Goal: Information Seeking & Learning: Learn about a topic

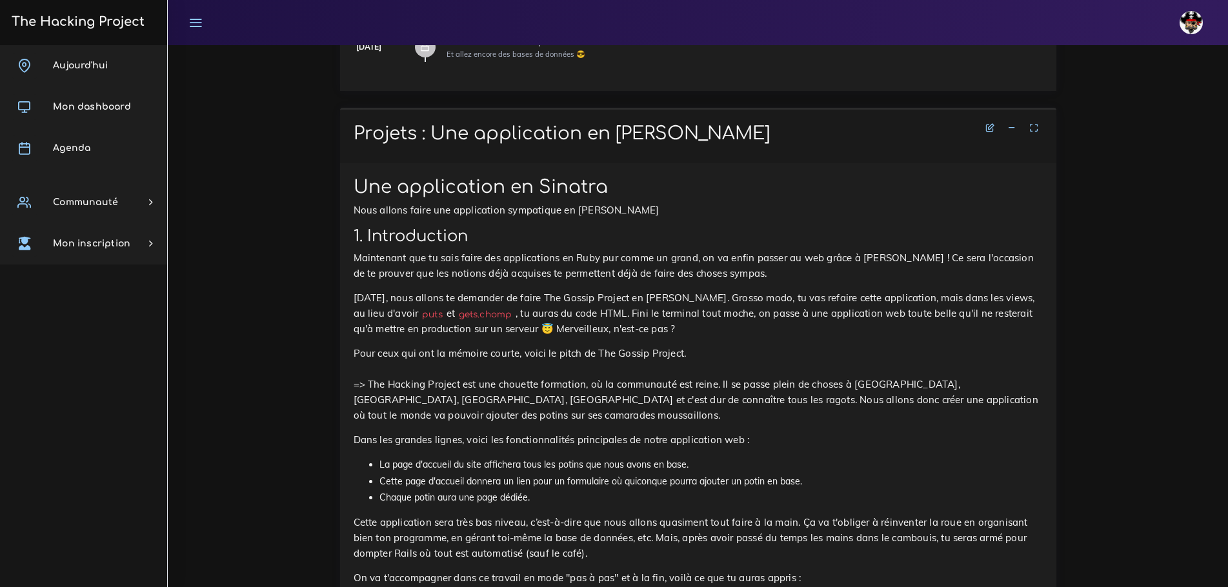
scroll to position [645, 0]
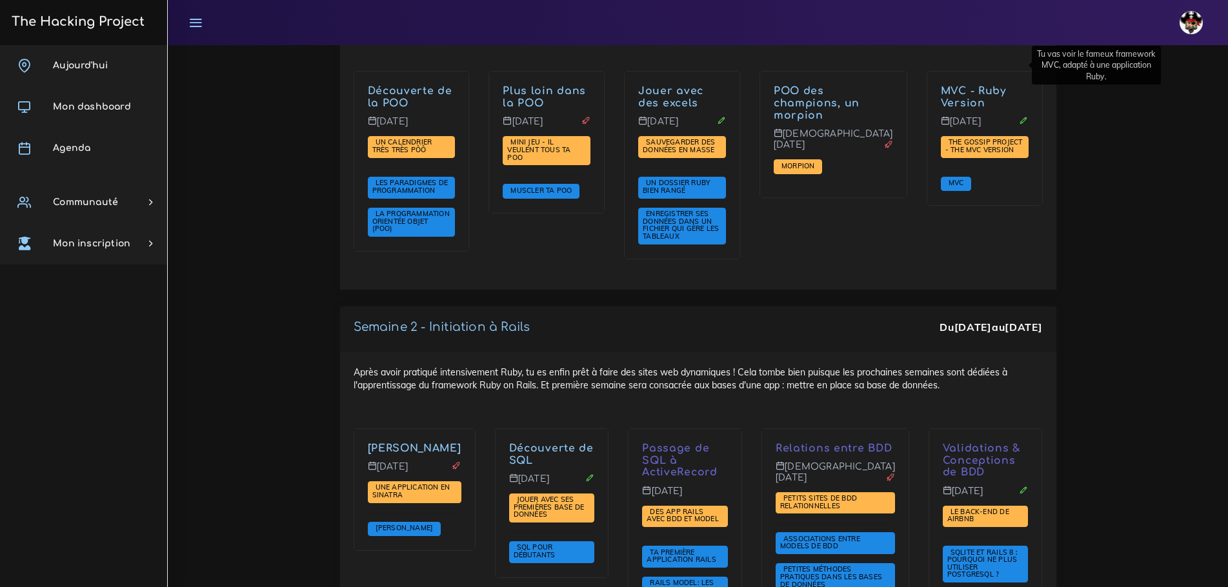
scroll to position [1947, 0]
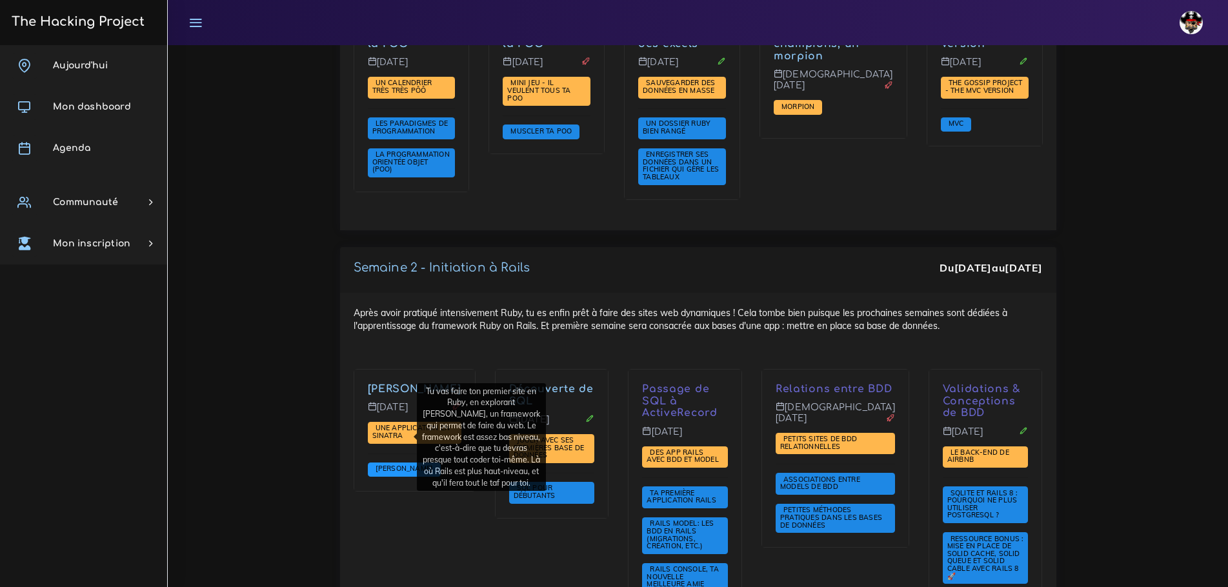
click at [388, 464] on span "Sinatra" at bounding box center [404, 468] width 65 height 9
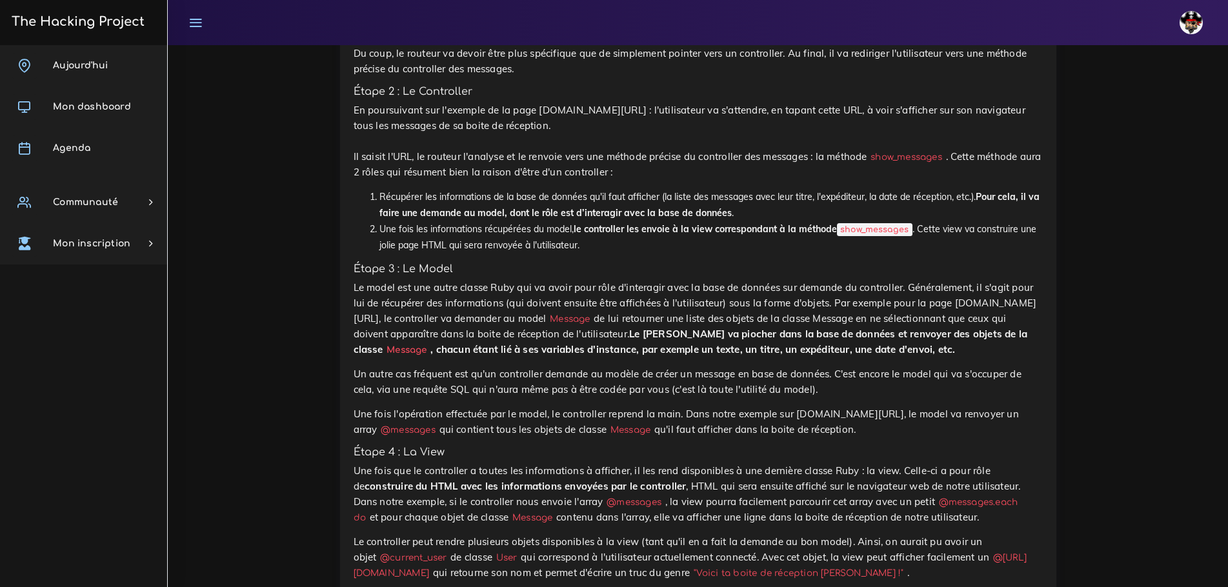
scroll to position [7324, 0]
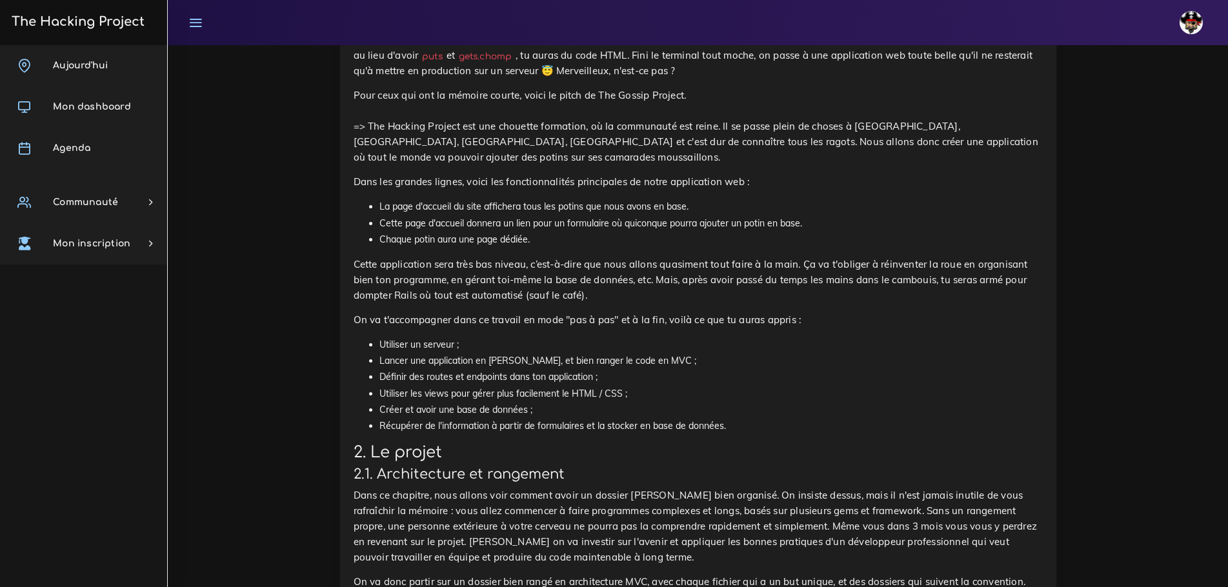
scroll to position [903, 0]
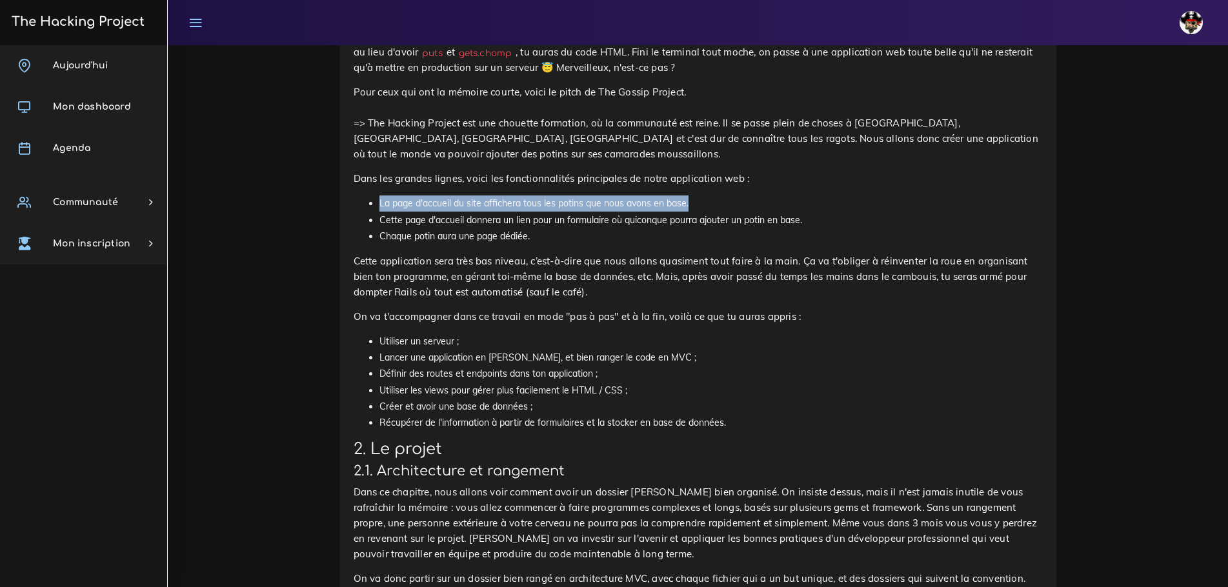
drag, startPoint x: 716, startPoint y: 161, endPoint x: 368, endPoint y: 147, distance: 348.0
click at [897, 195] on li "La page d'accueil du site affichera tous les potins que nous avons en base." at bounding box center [710, 203] width 663 height 16
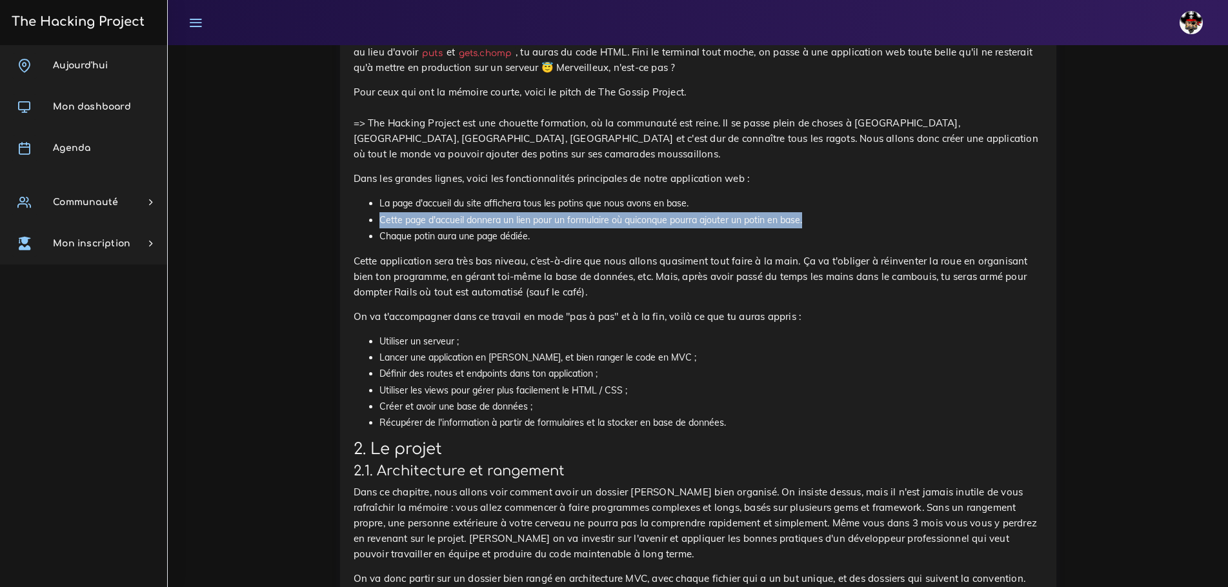
drag, startPoint x: 901, startPoint y: 171, endPoint x: 354, endPoint y: 179, distance: 546.4
click at [354, 195] on ul "La page d'accueil du site affichera tous les potins que nous avons en base. Cet…" at bounding box center [697, 219] width 689 height 49
drag, startPoint x: 585, startPoint y: 189, endPoint x: 346, endPoint y: 179, distance: 238.9
click at [363, 195] on ul "La page d'accueil du site affichera tous les potins que nous avons en base. Cet…" at bounding box center [697, 219] width 689 height 49
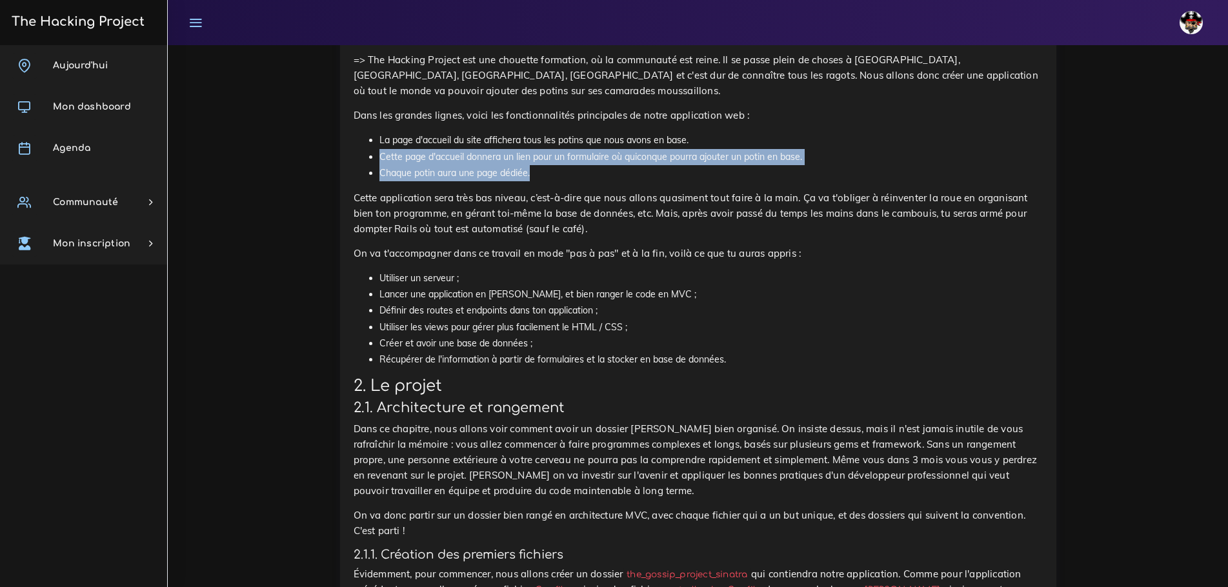
scroll to position [968, 0]
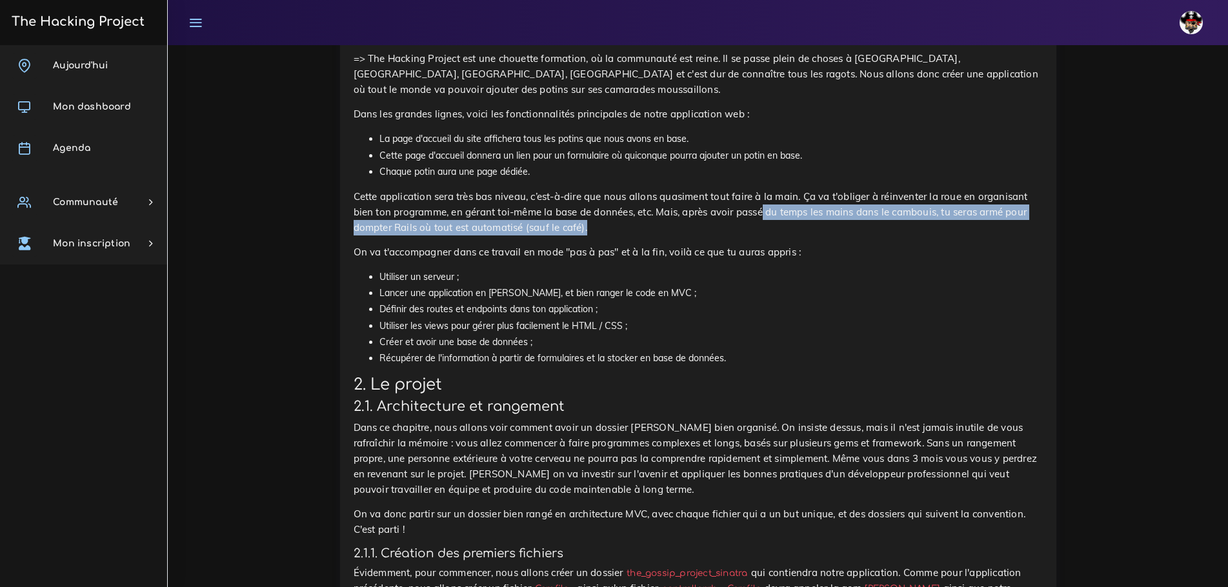
drag, startPoint x: 691, startPoint y: 167, endPoint x: 1026, endPoint y: 175, distance: 334.9
click at [955, 189] on p "Cette application sera très bas niveau, c’est-à-dire que nous allons quasiment …" at bounding box center [697, 212] width 689 height 46
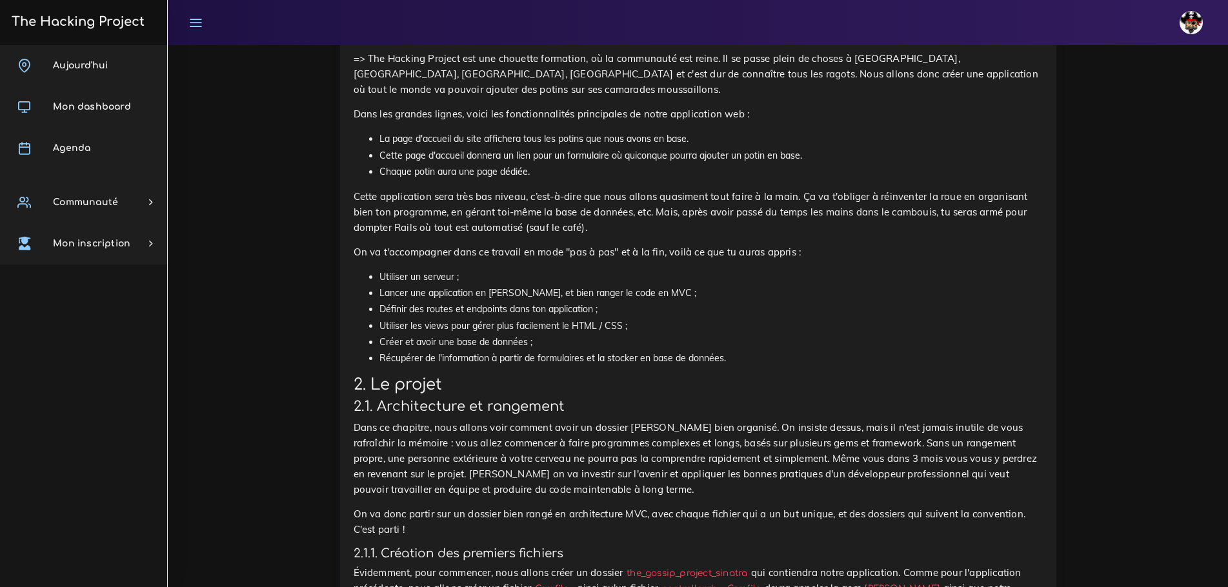
drag, startPoint x: 382, startPoint y: 224, endPoint x: 468, endPoint y: 221, distance: 85.8
click at [452, 269] on li "Utiliser un serveur ;" at bounding box center [710, 277] width 663 height 16
drag, startPoint x: 401, startPoint y: 234, endPoint x: 635, endPoint y: 239, distance: 233.6
click at [634, 285] on li "Lancer une application en [PERSON_NAME], et bien ranger le code en MVC ;" at bounding box center [710, 293] width 663 height 16
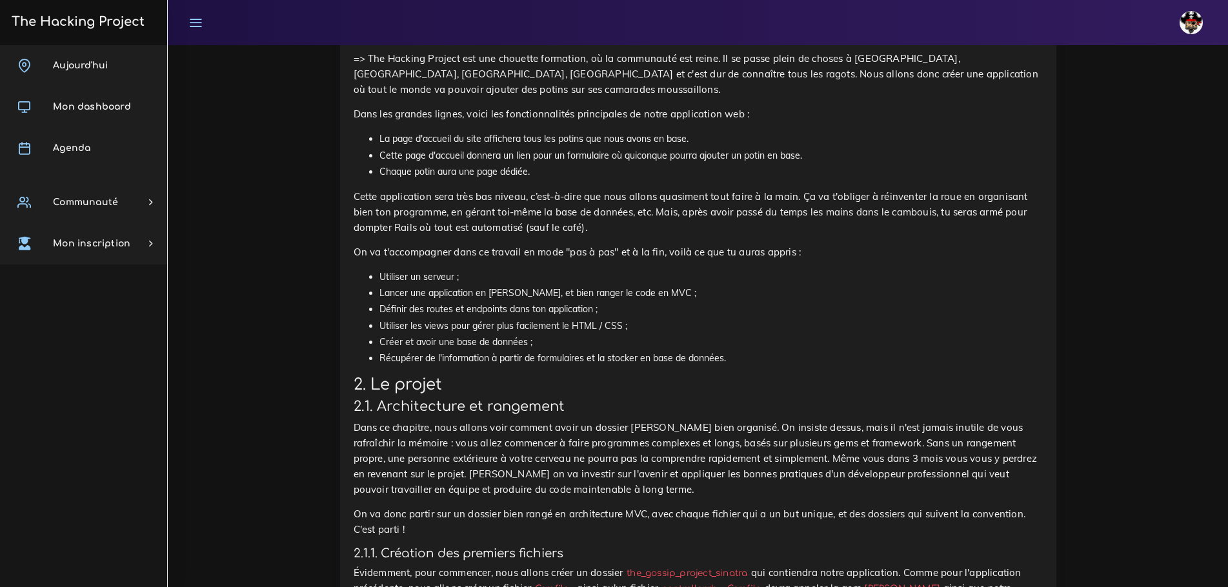
click at [697, 301] on li "Définir des routes et endpoints dans ton application ;" at bounding box center [710, 309] width 663 height 16
drag, startPoint x: 555, startPoint y: 257, endPoint x: 602, endPoint y: 257, distance: 47.7
click at [598, 301] on li "Définir des routes et endpoints dans ton application ;" at bounding box center [710, 309] width 663 height 16
drag, startPoint x: 692, startPoint y: 282, endPoint x: 684, endPoint y: 284, distance: 8.0
click at [695, 334] on li "Créer et avoir une base de données ;" at bounding box center [710, 342] width 663 height 16
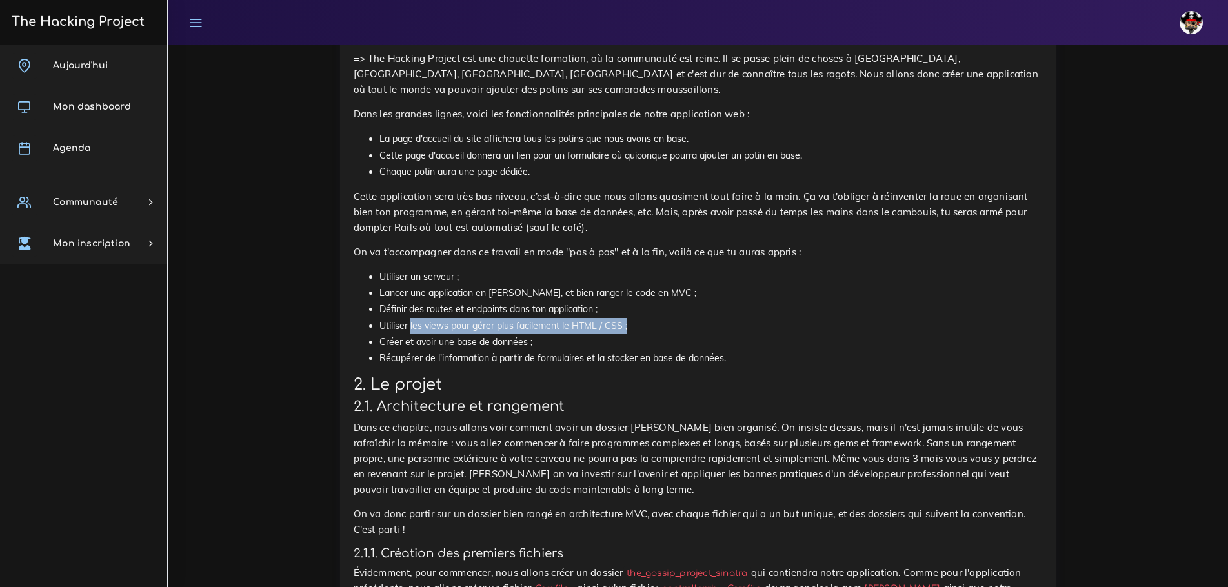
drag, startPoint x: 492, startPoint y: 267, endPoint x: 657, endPoint y: 271, distance: 165.8
click at [637, 318] on li "Utiliser les views pour gérer plus facilement le HTML / CSS ;" at bounding box center [710, 326] width 663 height 16
click at [664, 318] on li "Utiliser les views pour gérer plus facilement le HTML / CSS ;" at bounding box center [710, 326] width 663 height 16
click at [600, 334] on li "Créer et avoir une base de données ;" at bounding box center [710, 342] width 663 height 16
drag, startPoint x: 404, startPoint y: 284, endPoint x: 550, endPoint y: 279, distance: 146.5
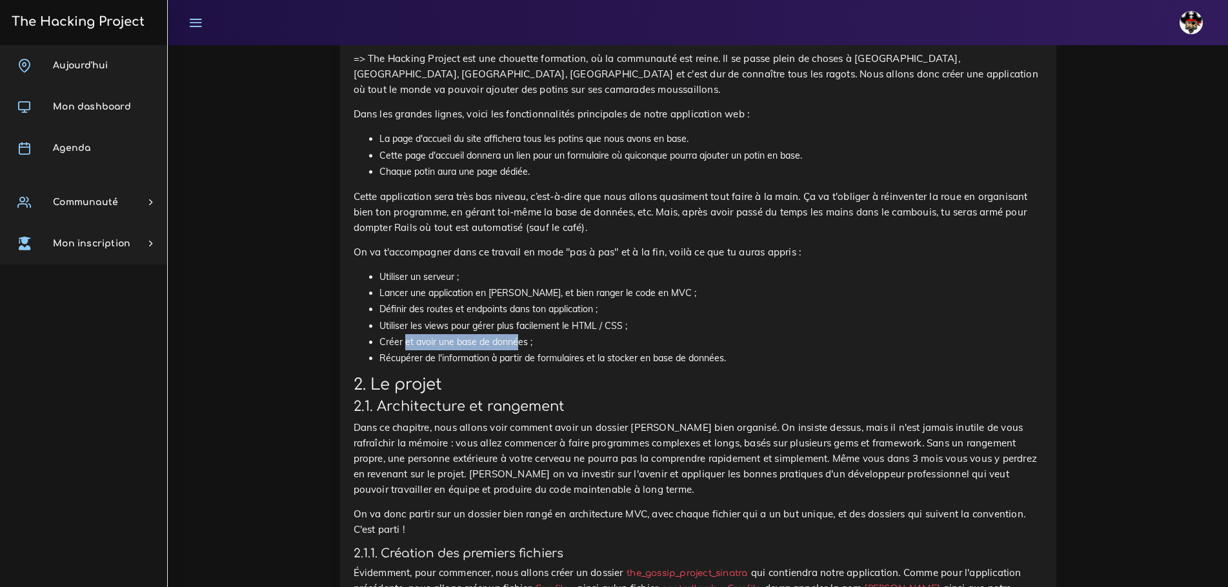
click at [523, 279] on ul "Utiliser un serveur ; Lancer une application en [PERSON_NAME], et bien ranger l…" at bounding box center [697, 317] width 689 height 97
click at [519, 334] on li "Créer et avoir une base de données ;" at bounding box center [710, 342] width 663 height 16
drag, startPoint x: 430, startPoint y: 301, endPoint x: 613, endPoint y: 299, distance: 183.2
click at [601, 350] on li "Récupérer de l'information à partir de formulaires et la stocker en base de don…" at bounding box center [710, 358] width 663 height 16
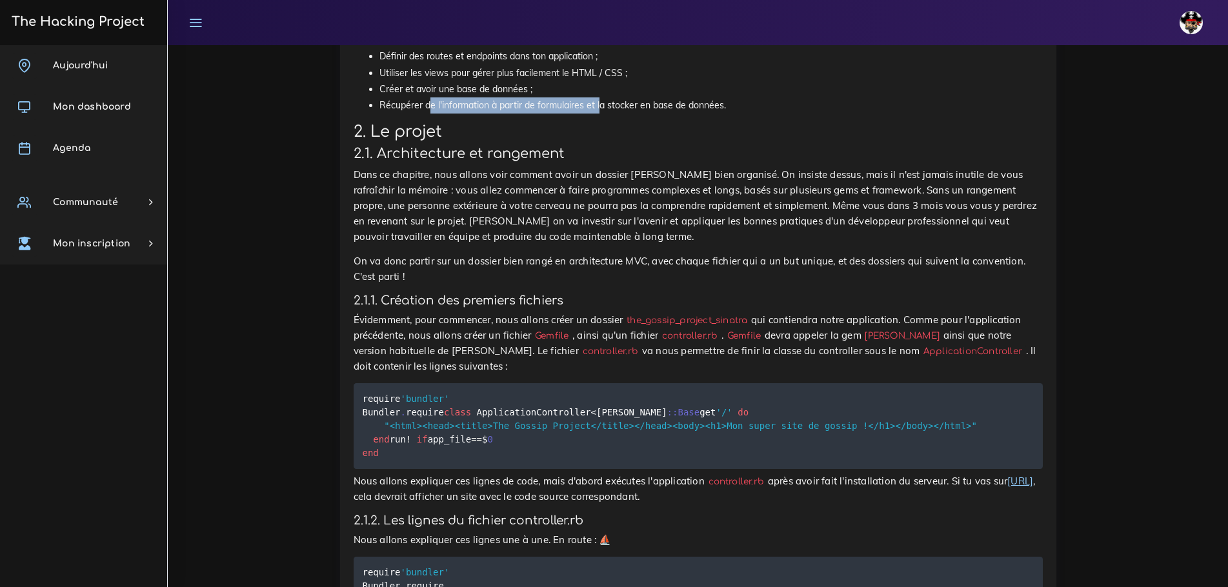
scroll to position [1226, 0]
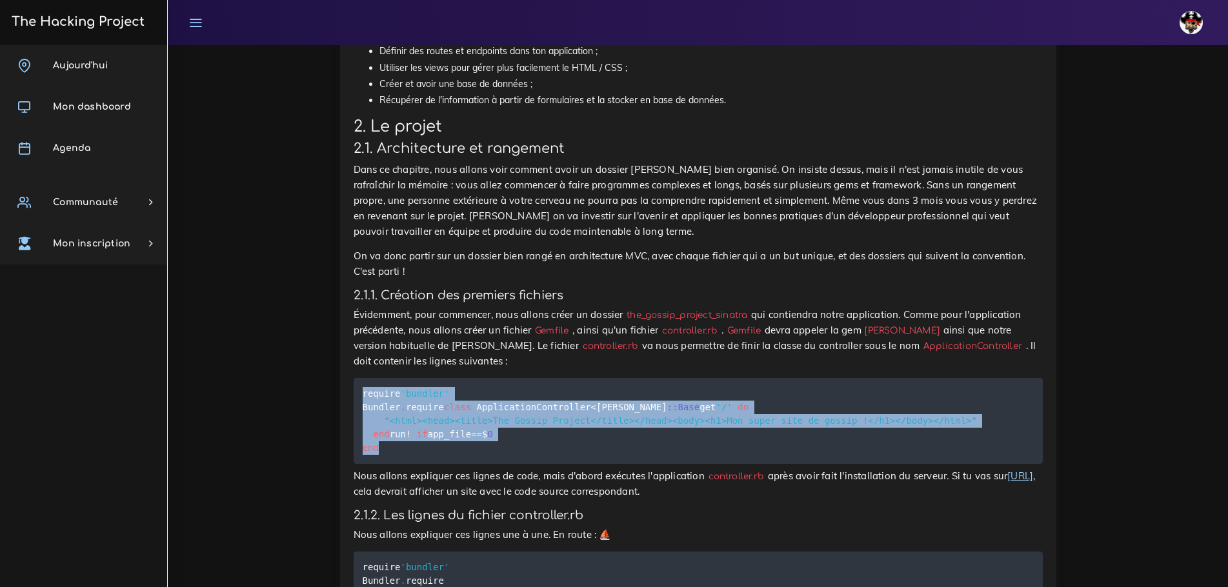
drag, startPoint x: 360, startPoint y: 274, endPoint x: 519, endPoint y: 399, distance: 202.2
click at [519, 399] on pre "require 'bundler' Bundler . require class ApplicationController < [PERSON_NAME]…" at bounding box center [697, 421] width 689 height 86
copy code "require 'bundler' Bundler . require class ApplicationController < [PERSON_NAME]…"
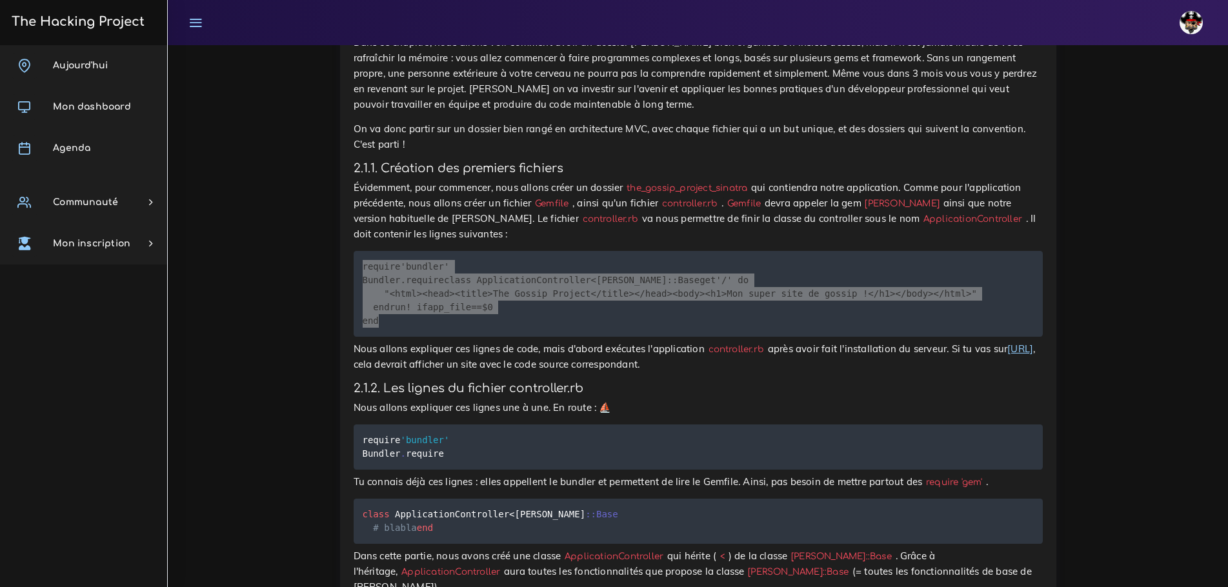
scroll to position [1355, 0]
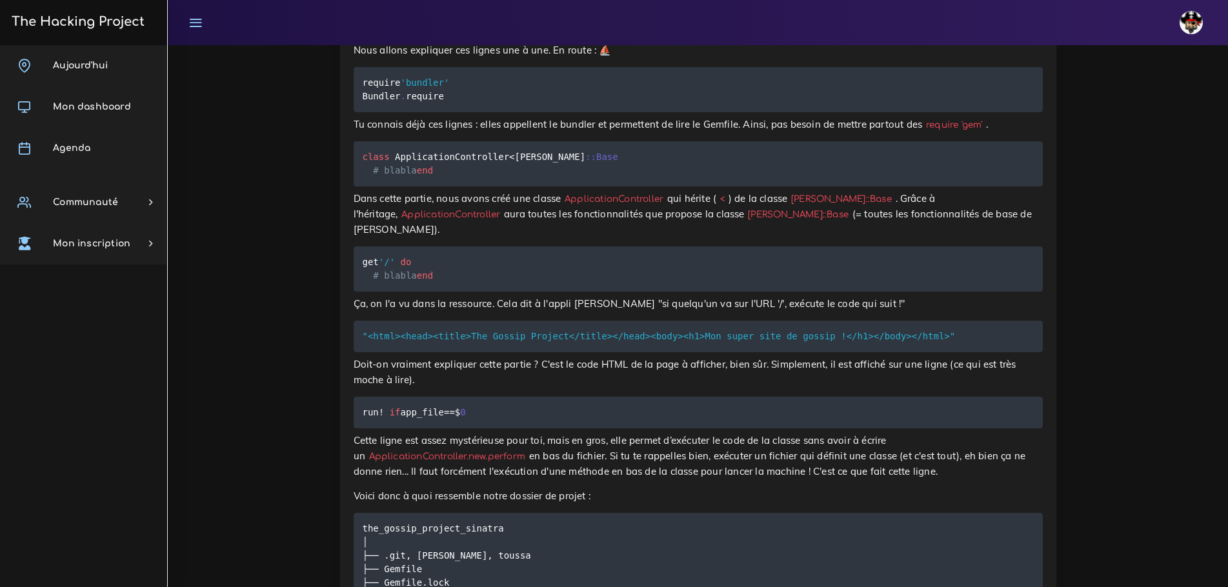
scroll to position [1742, 0]
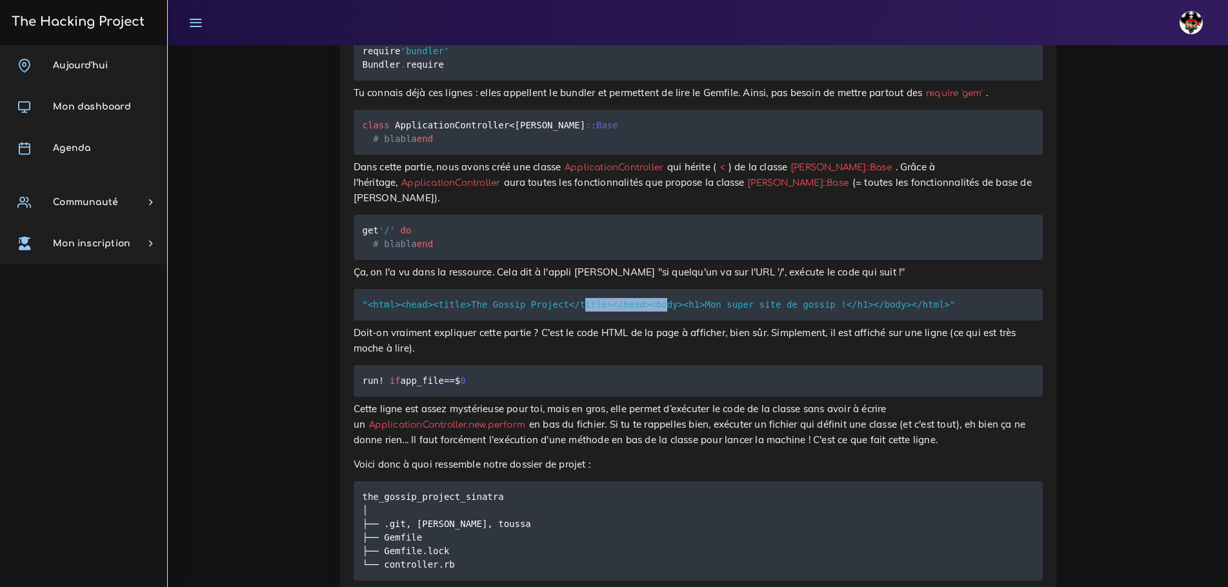
drag, startPoint x: 565, startPoint y: 230, endPoint x: 641, endPoint y: 226, distance: 76.2
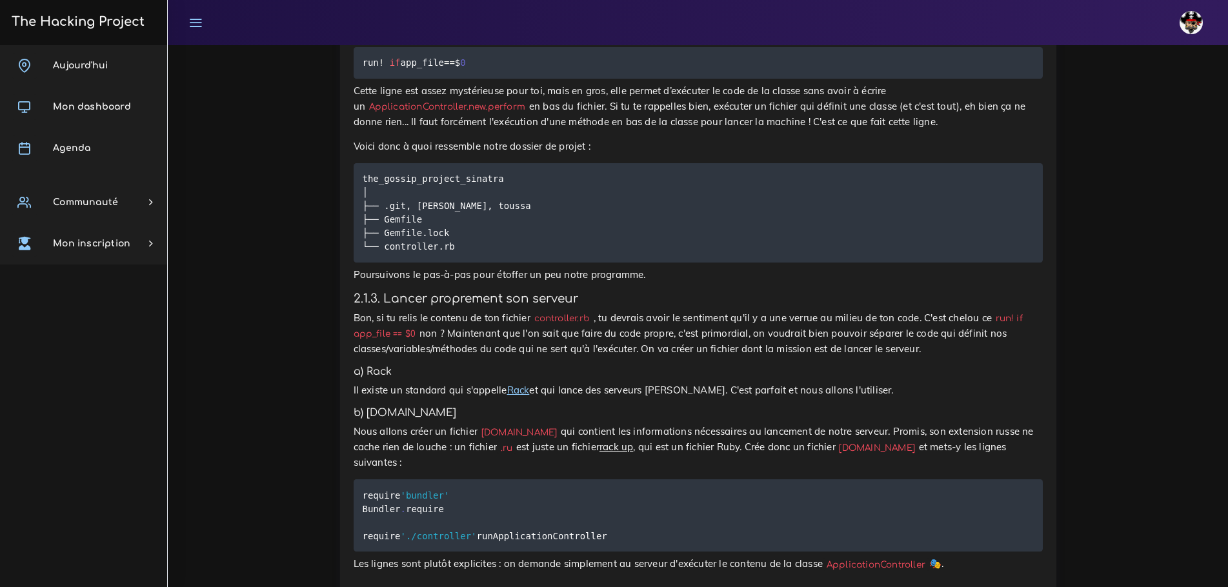
scroll to position [2064, 0]
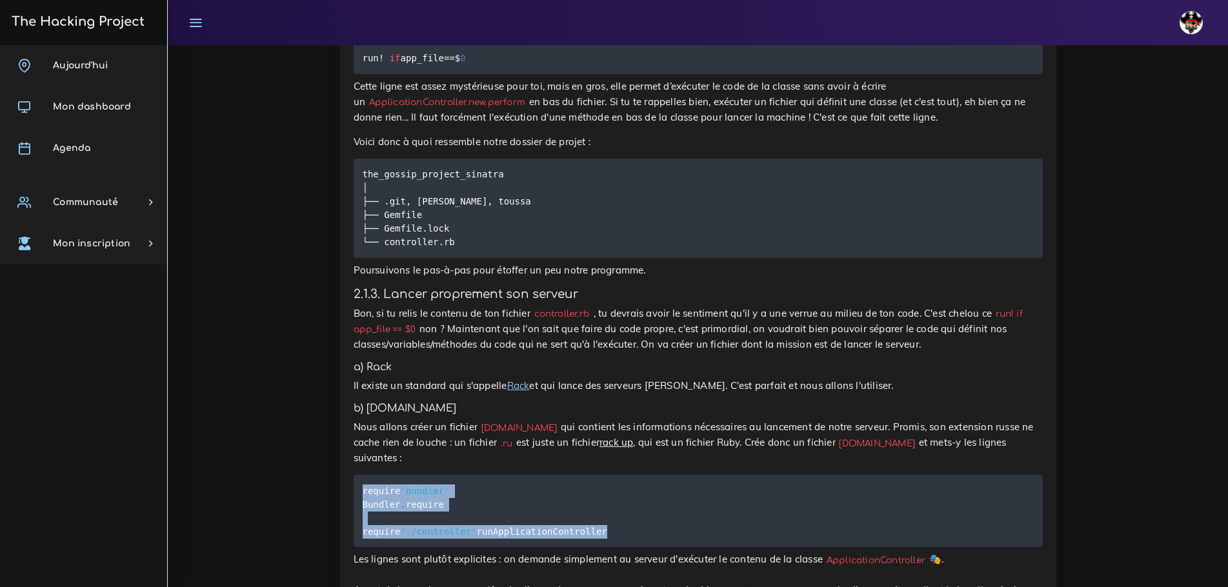
drag, startPoint x: 503, startPoint y: 443, endPoint x: 355, endPoint y: 363, distance: 168.9
click at [355, 475] on pre "require 'bundler' Bundler . require require './controller' run ApplicationContr…" at bounding box center [697, 511] width 689 height 72
copy code "require 'bundler' Bundler . require require './controller' run ApplicationContr…"
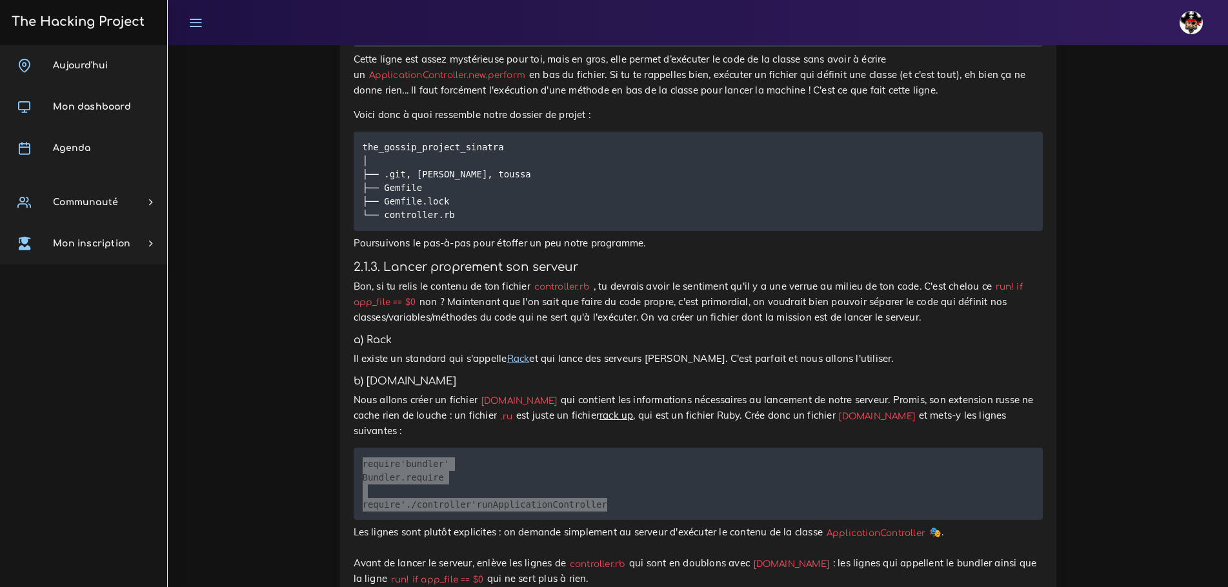
scroll to position [2129, 0]
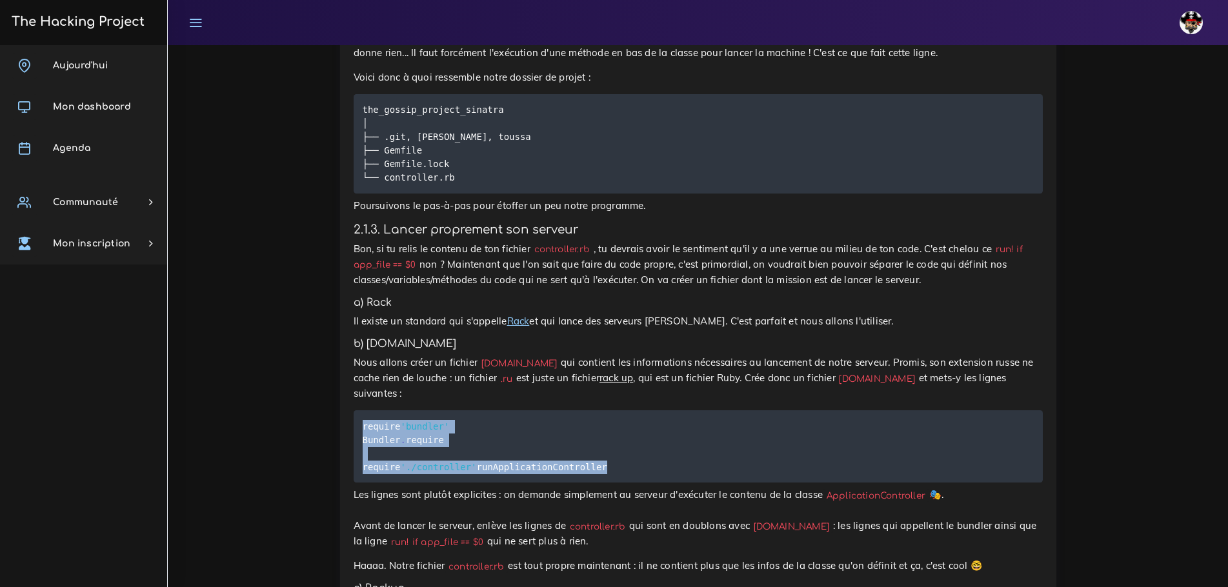
drag, startPoint x: 553, startPoint y: 324, endPoint x: 560, endPoint y: 328, distance: 7.5
click at [555, 410] on pre "require 'bundler' Bundler . require require './controller' run ApplicationContr…" at bounding box center [697, 446] width 689 height 72
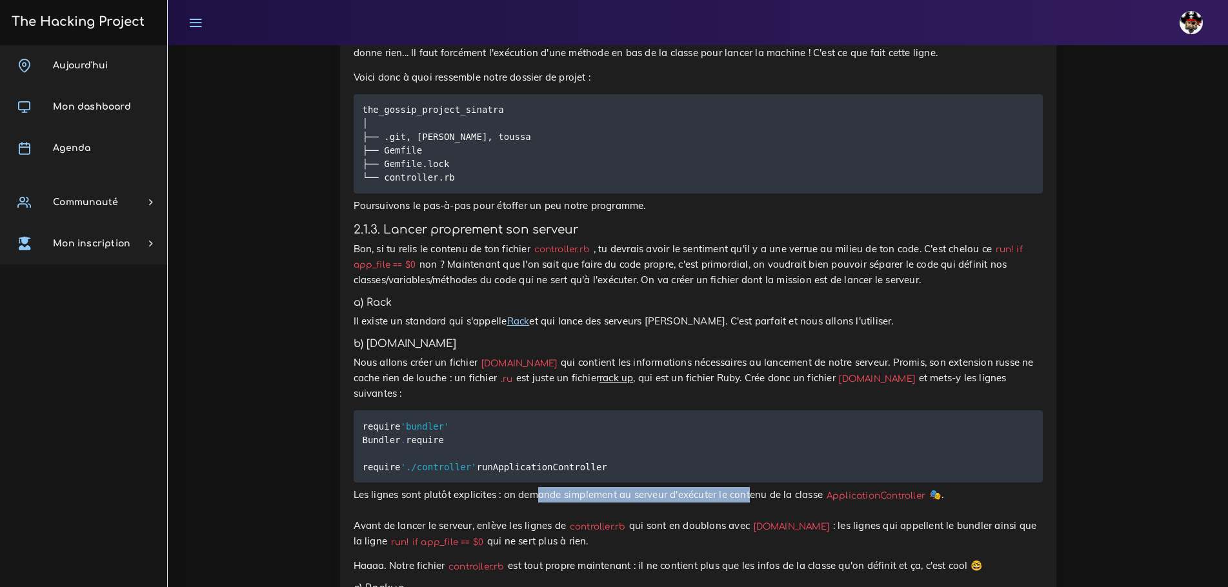
drag, startPoint x: 518, startPoint y: 400, endPoint x: 712, endPoint y: 397, distance: 194.2
click at [735, 410] on pre "require 'bundler' Bundler . require require './controller' run ApplicationContr…" at bounding box center [697, 446] width 689 height 72
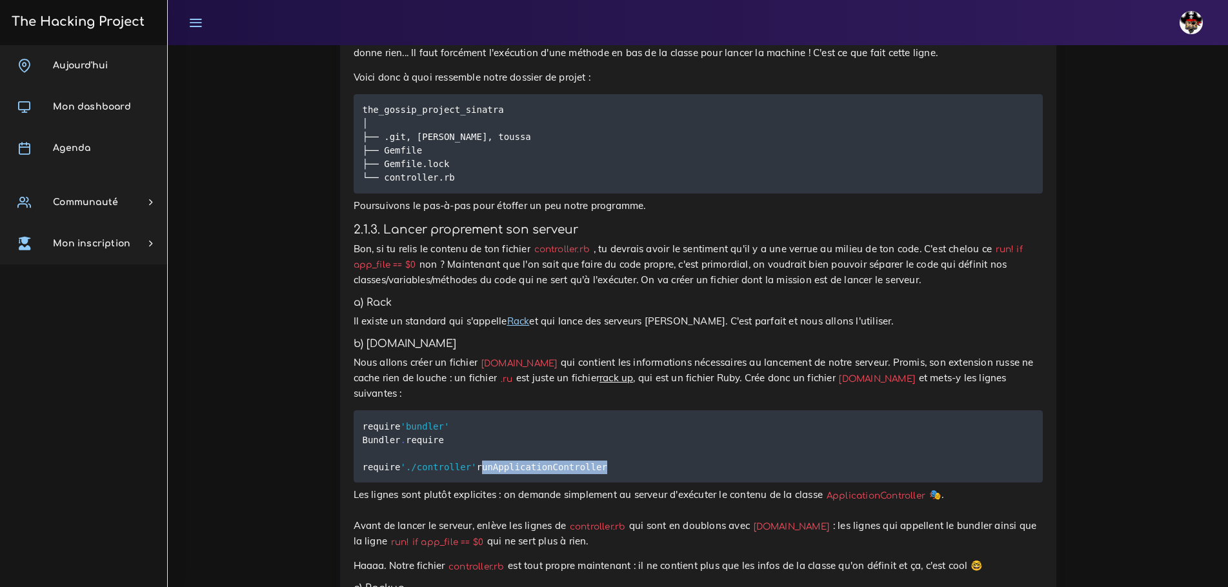
drag, startPoint x: 528, startPoint y: 376, endPoint x: 361, endPoint y: 368, distance: 167.2
click at [366, 410] on pre "require 'bundler' Bundler . require require './controller' run ApplicationContr…" at bounding box center [697, 446] width 689 height 72
click at [769, 410] on pre "require 'bundler' Bundler . require require './controller' run ApplicationContr…" at bounding box center [697, 446] width 689 height 72
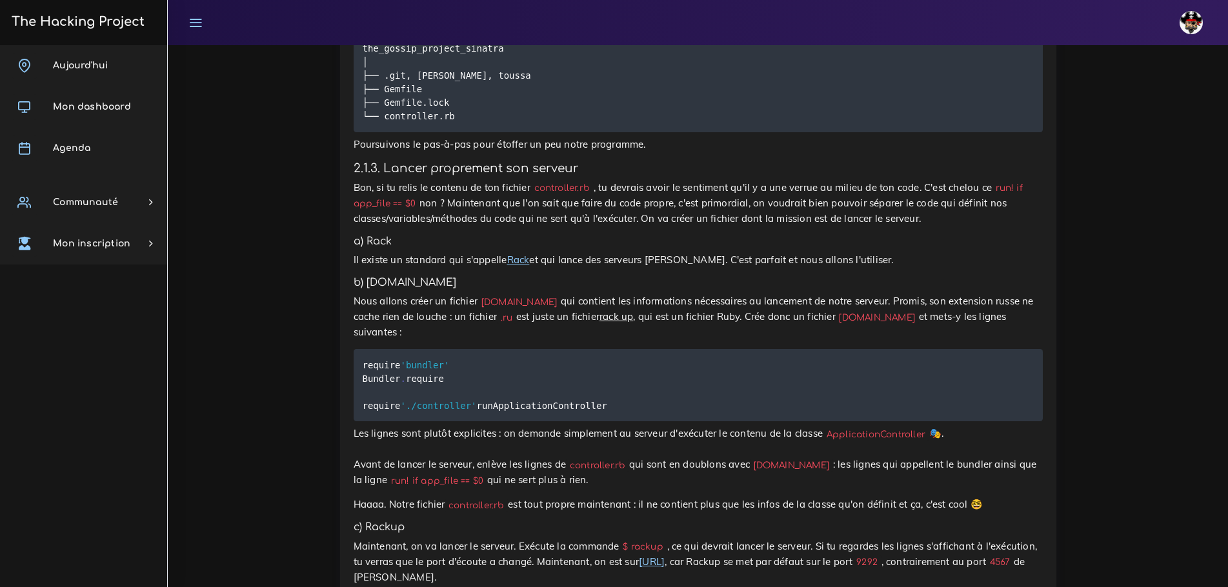
scroll to position [2193, 0]
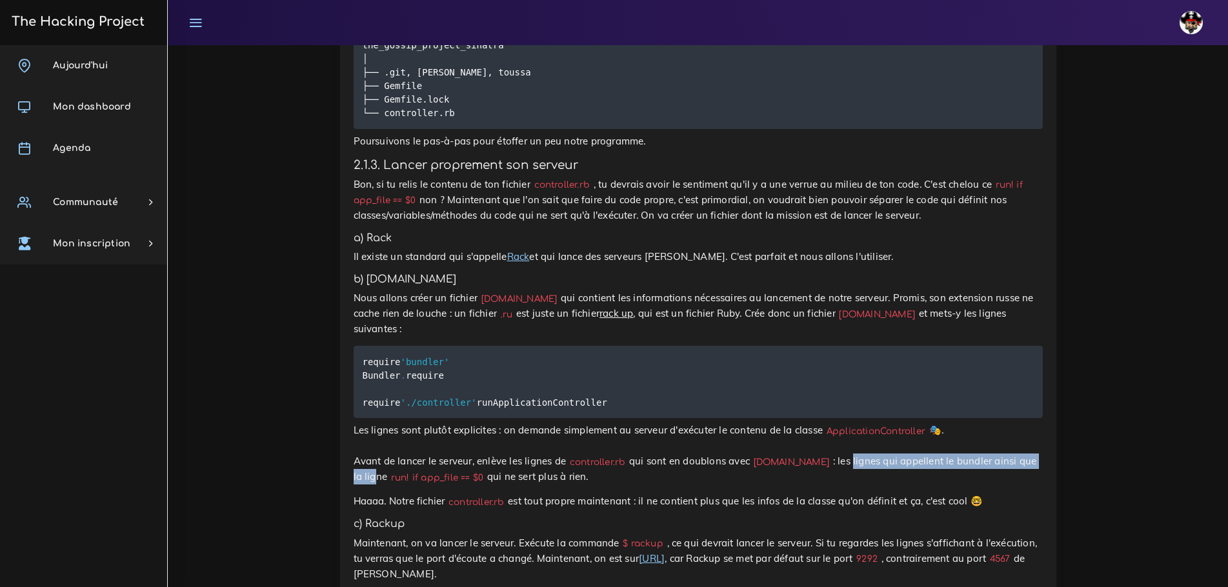
drag, startPoint x: 783, startPoint y: 366, endPoint x: 965, endPoint y: 364, distance: 181.9
click at [965, 423] on p "Les lignes sont plutôt explicites : on demande simplement au serveur d'exécuter…" at bounding box center [697, 454] width 689 height 62
drag, startPoint x: 994, startPoint y: 367, endPoint x: 1011, endPoint y: 368, distance: 16.8
click at [487, 471] on code "run! if app_file == $0" at bounding box center [437, 478] width 100 height 14
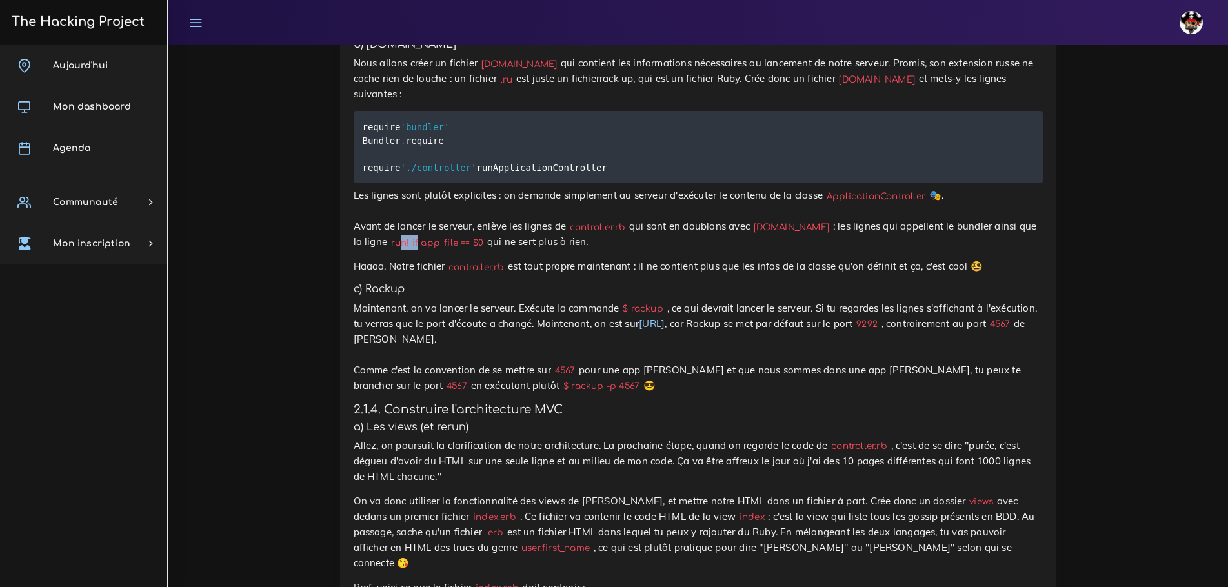
scroll to position [2516, 0]
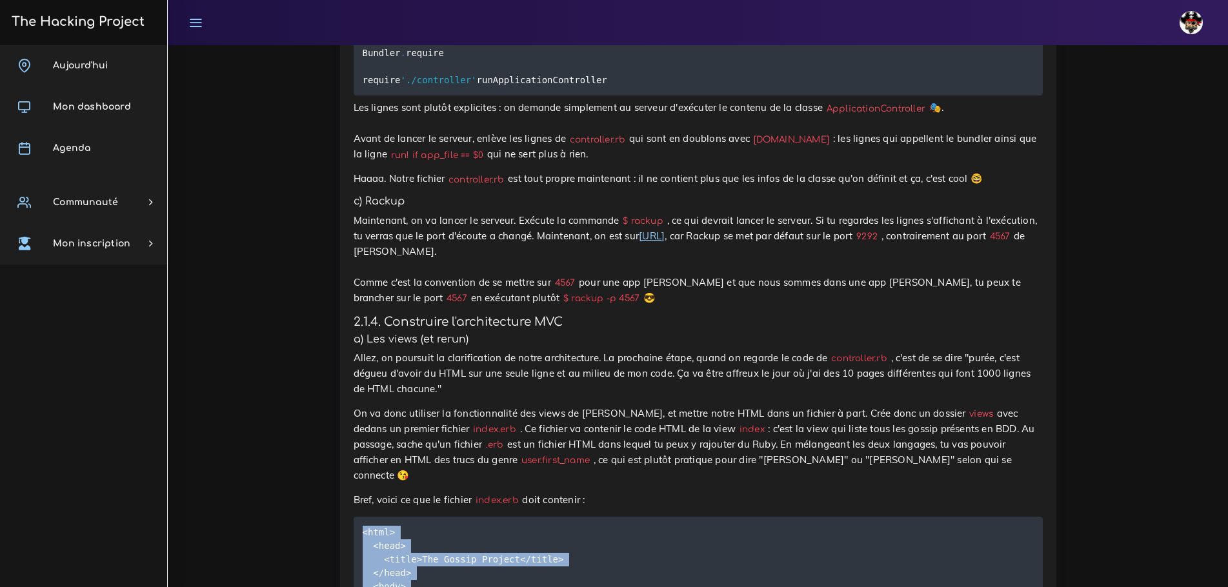
drag, startPoint x: 403, startPoint y: 457, endPoint x: 361, endPoint y: 350, distance: 114.4
click at [361, 517] on pre "<html> <head> <title> The Gossip Project < / title> < / head> <body> <h1> Mon s…" at bounding box center [697, 580] width 689 height 126
copy code "<html> <head> <title> The Gossip Project < / title> < / head> <body> <h1> Mon s…"
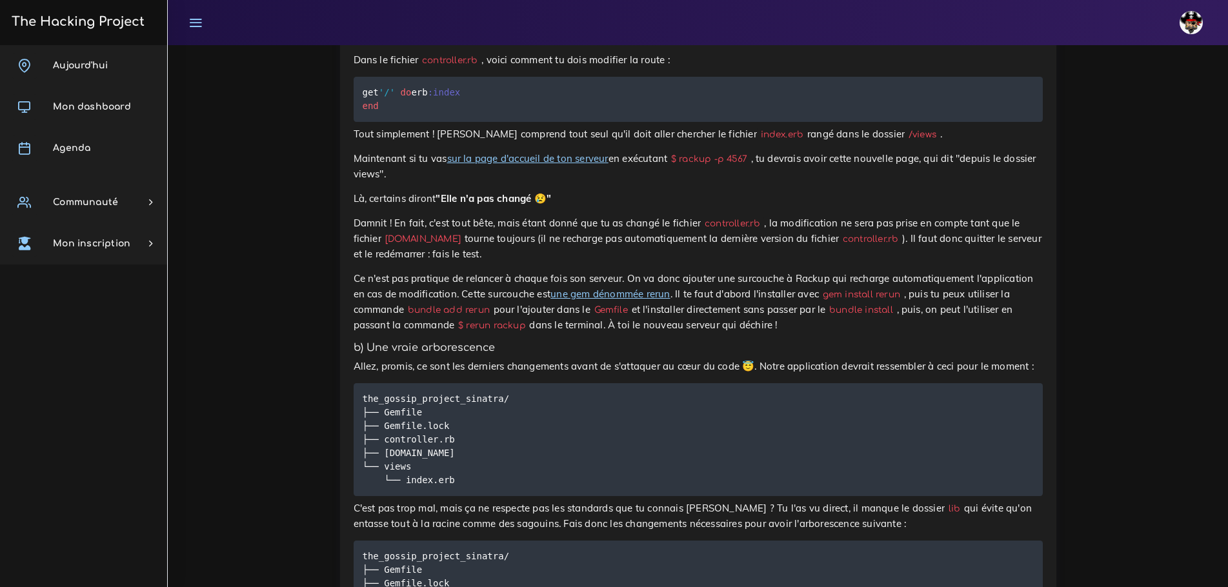
scroll to position [3161, 0]
drag, startPoint x: 528, startPoint y: 561, endPoint x: 335, endPoint y: 478, distance: 209.8
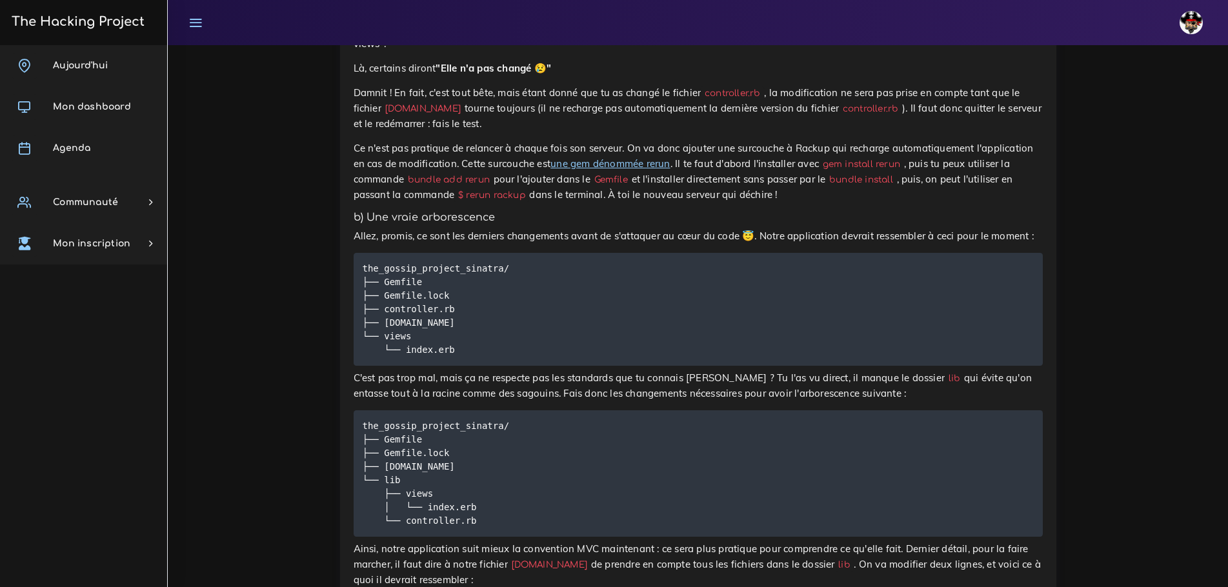
scroll to position [3290, 0]
drag, startPoint x: 522, startPoint y: 424, endPoint x: 342, endPoint y: 346, distance: 196.4
copy code "require 'bundler' Bundler . require $ : . unshift File . expand_path ( "./../li…"
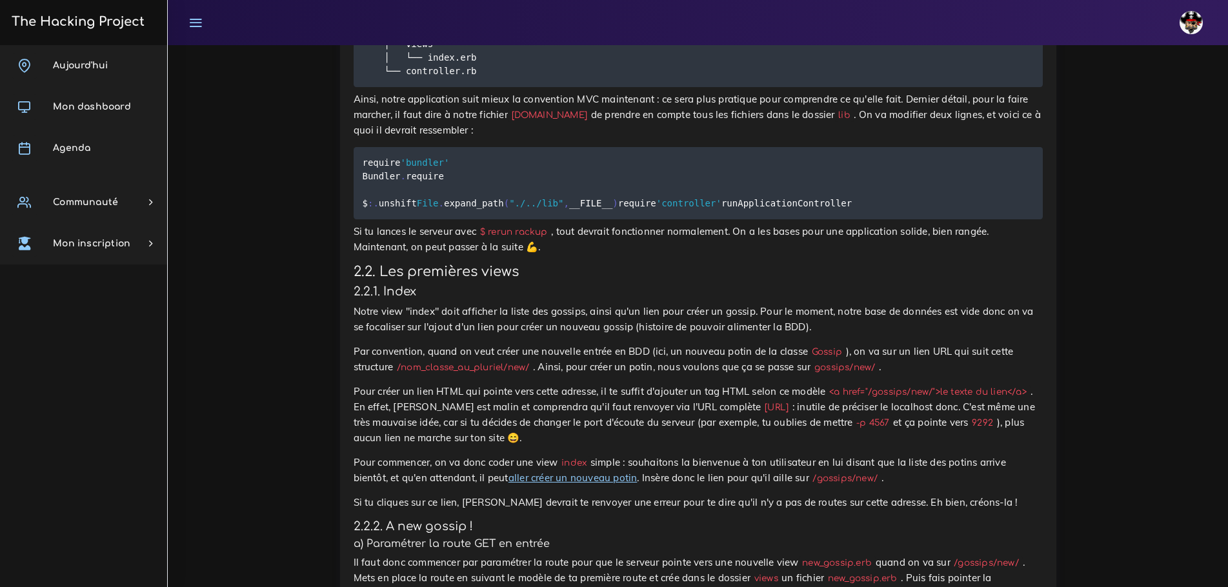
scroll to position [3741, 0]
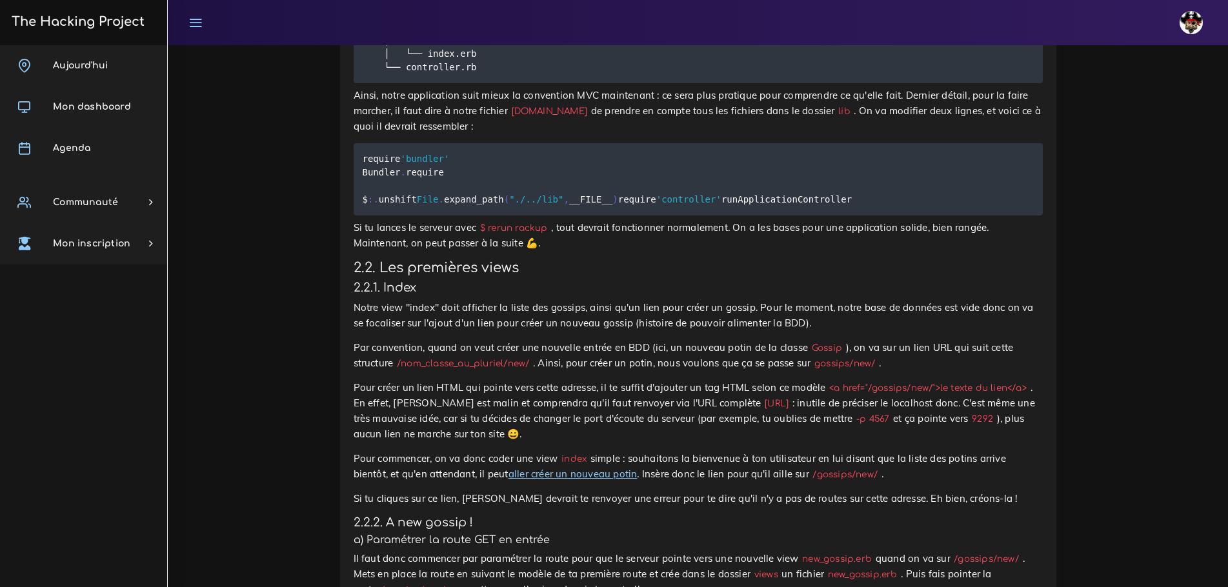
click at [508, 468] on link "aller créer un nouveau potin" at bounding box center [572, 474] width 129 height 12
drag, startPoint x: 701, startPoint y: 219, endPoint x: 762, endPoint y: 218, distance: 61.9
click at [809, 468] on code "/gossips/new/" at bounding box center [845, 475] width 72 height 14
copy code "/gossips/new/"
click at [966, 451] on p "Pour commencer, on va donc coder une view index simple : souhaitons la bienvenu…" at bounding box center [697, 466] width 689 height 31
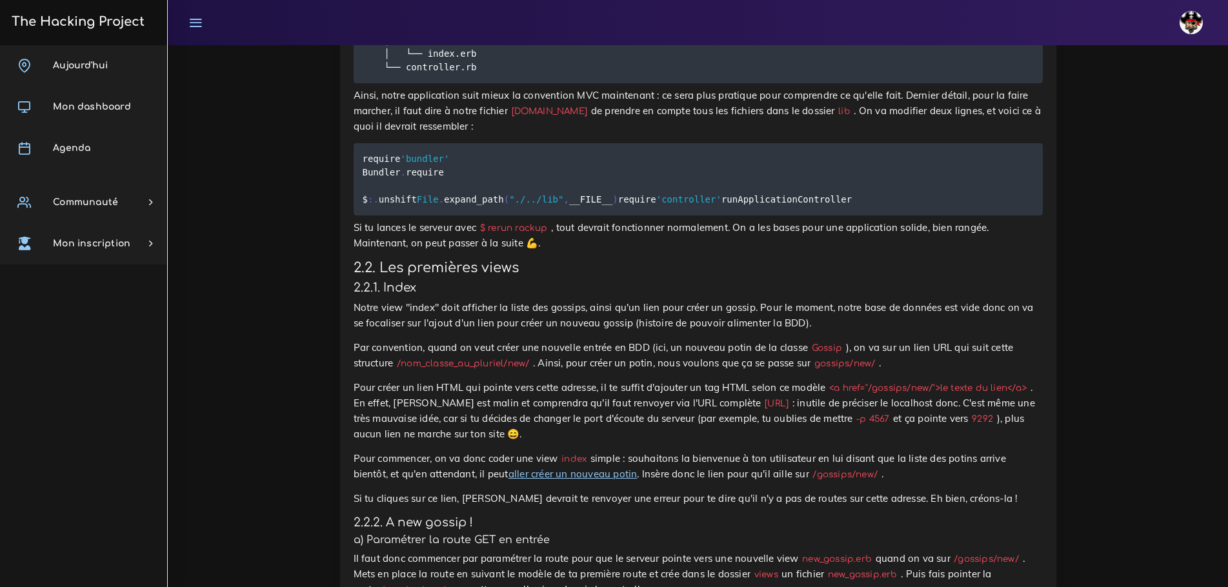
click at [508, 468] on link "aller créer un nouveau potin" at bounding box center [572, 474] width 129 height 12
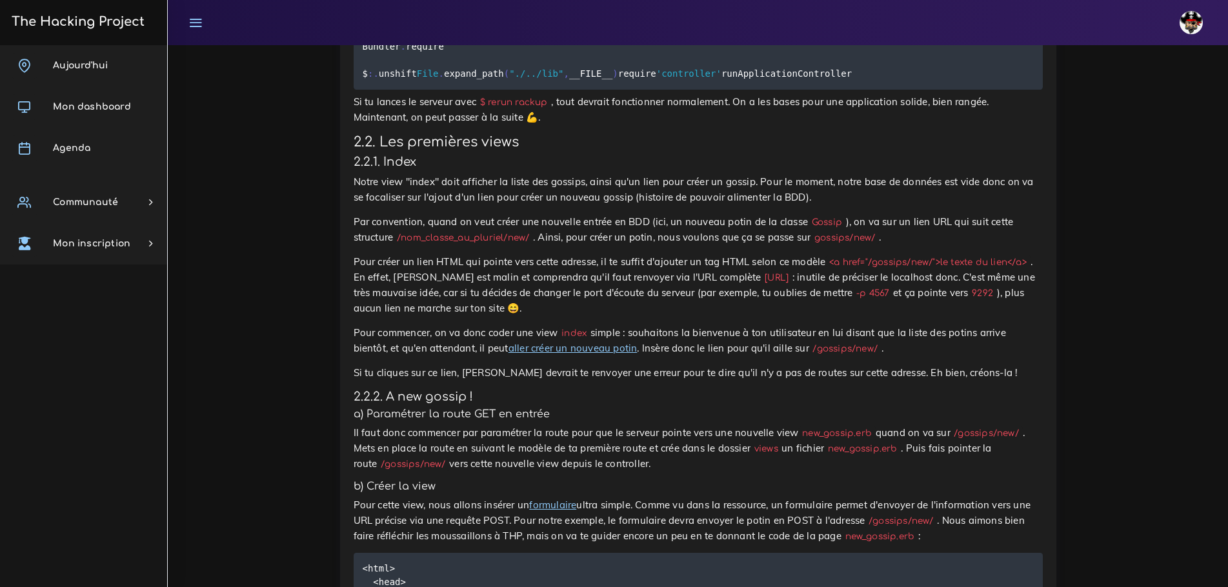
scroll to position [3870, 0]
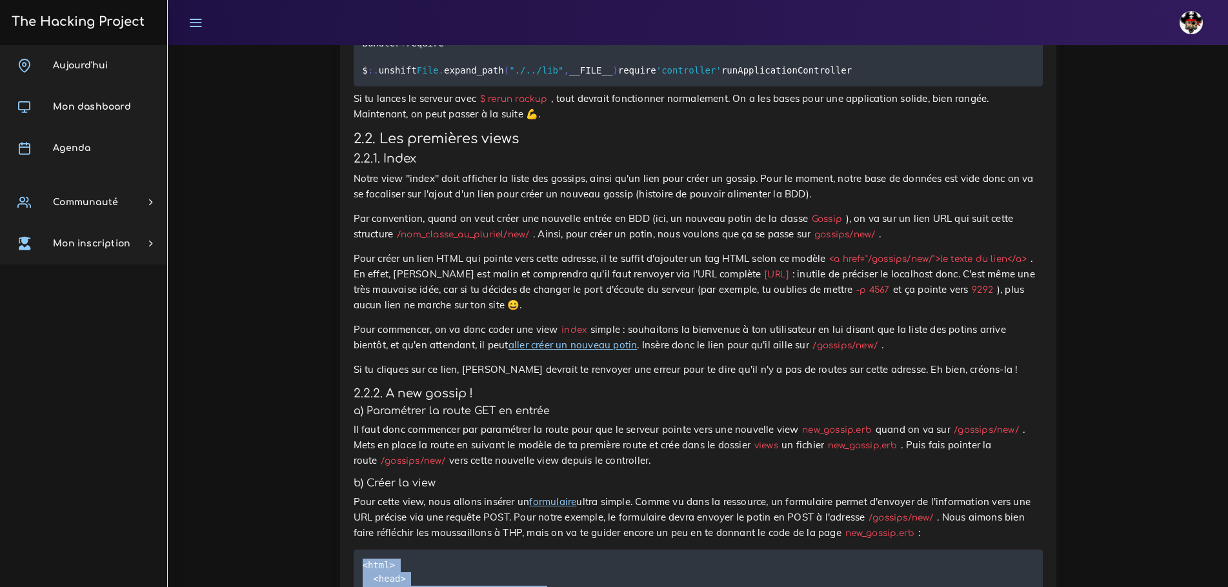
drag, startPoint x: 364, startPoint y: 290, endPoint x: 505, endPoint y: 485, distance: 240.6
copy code "<html> <head> <title> Cr éer un potin< / title> < / head> <body> <h1> Cr ée un …"
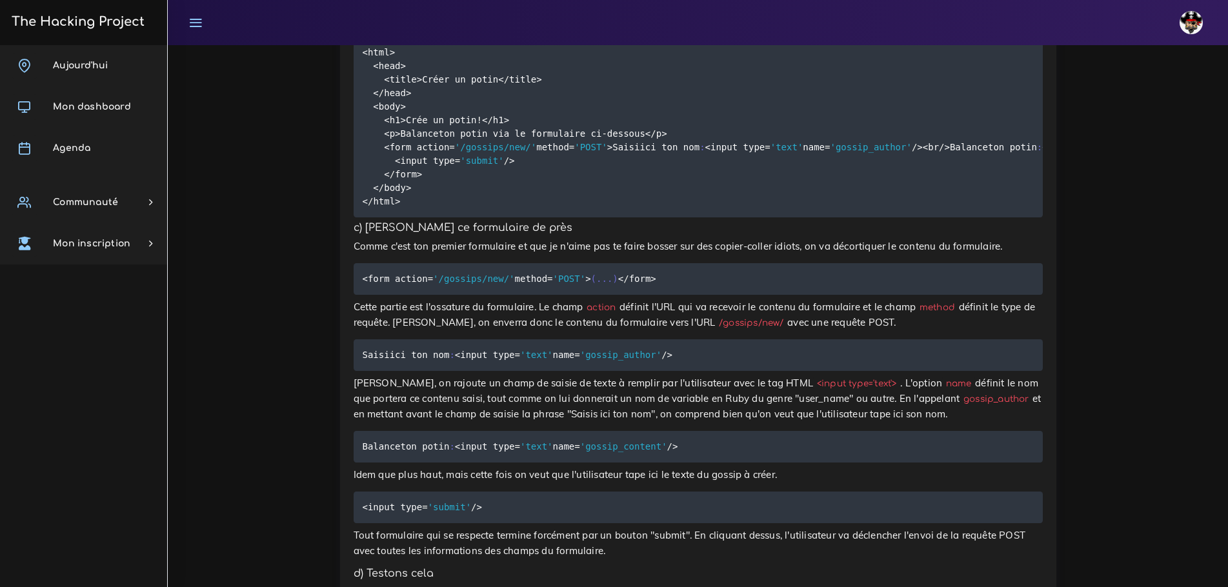
scroll to position [4386, 0]
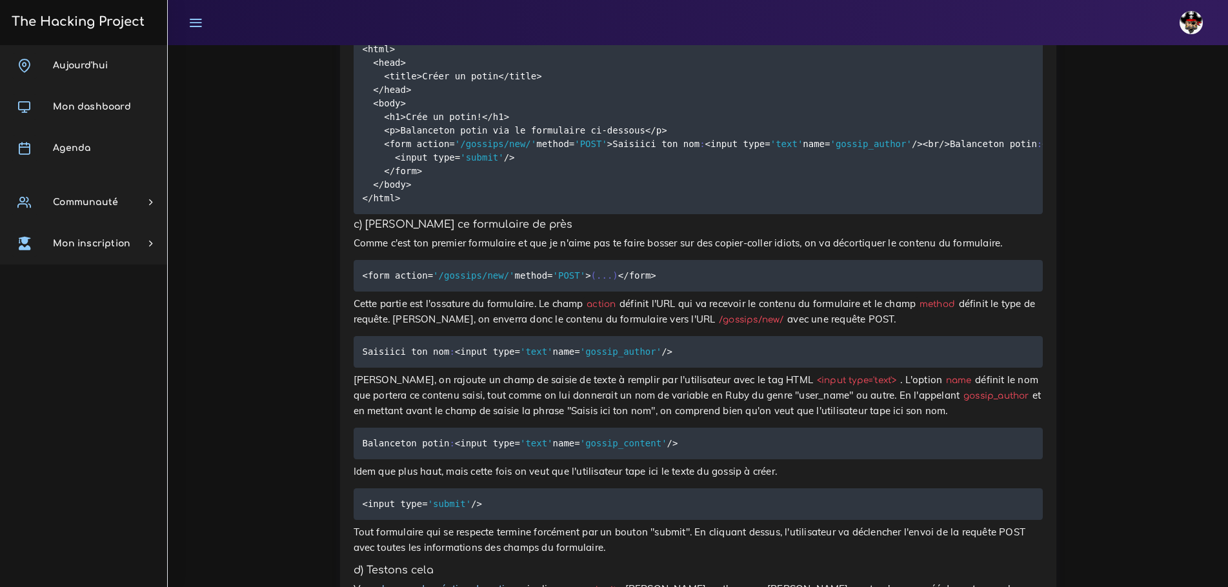
click at [446, 582] on link "la page de création de potin" at bounding box center [446, 588] width 129 height 12
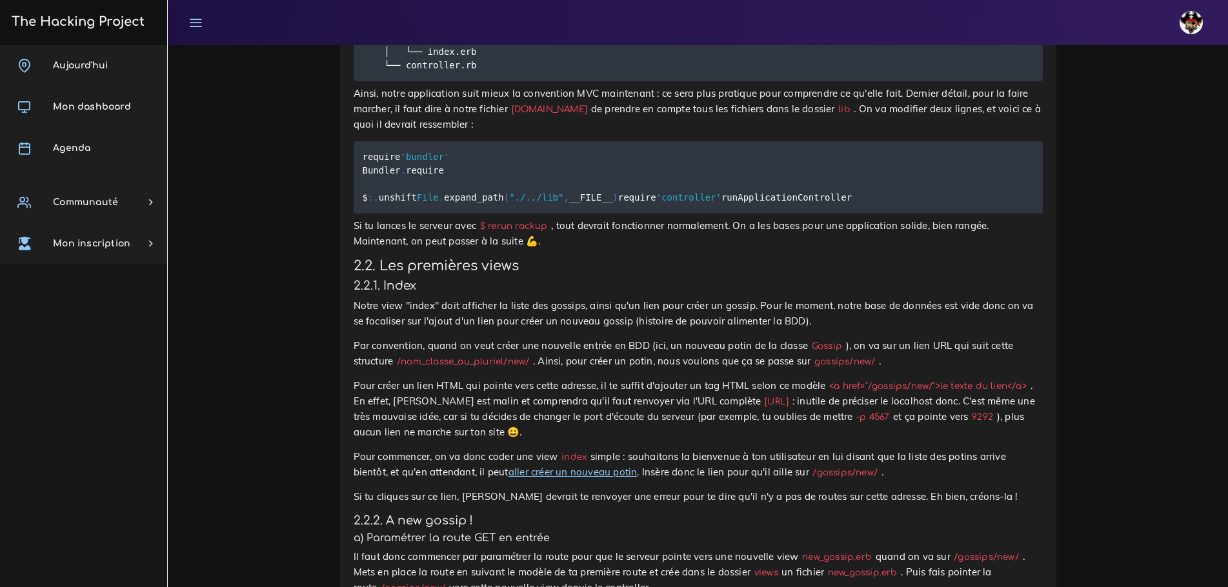
scroll to position [3741, 0]
drag, startPoint x: 762, startPoint y: 219, endPoint x: 702, endPoint y: 218, distance: 60.0
click at [809, 468] on code "/gossips/new/" at bounding box center [845, 475] width 72 height 14
copy code "/gossips/new/"
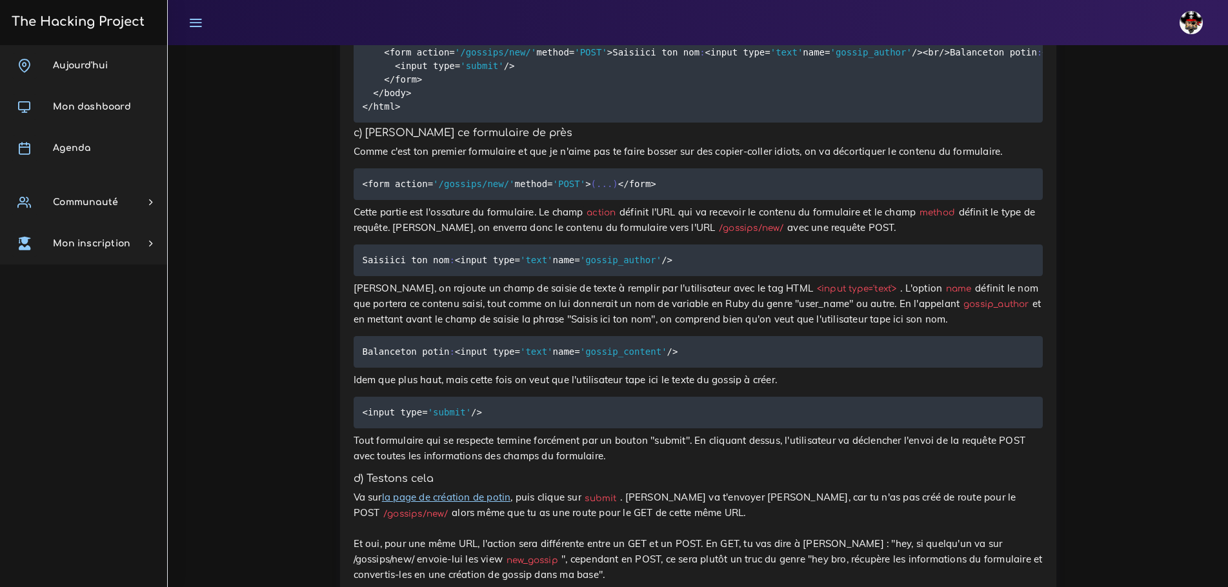
scroll to position [4515, 0]
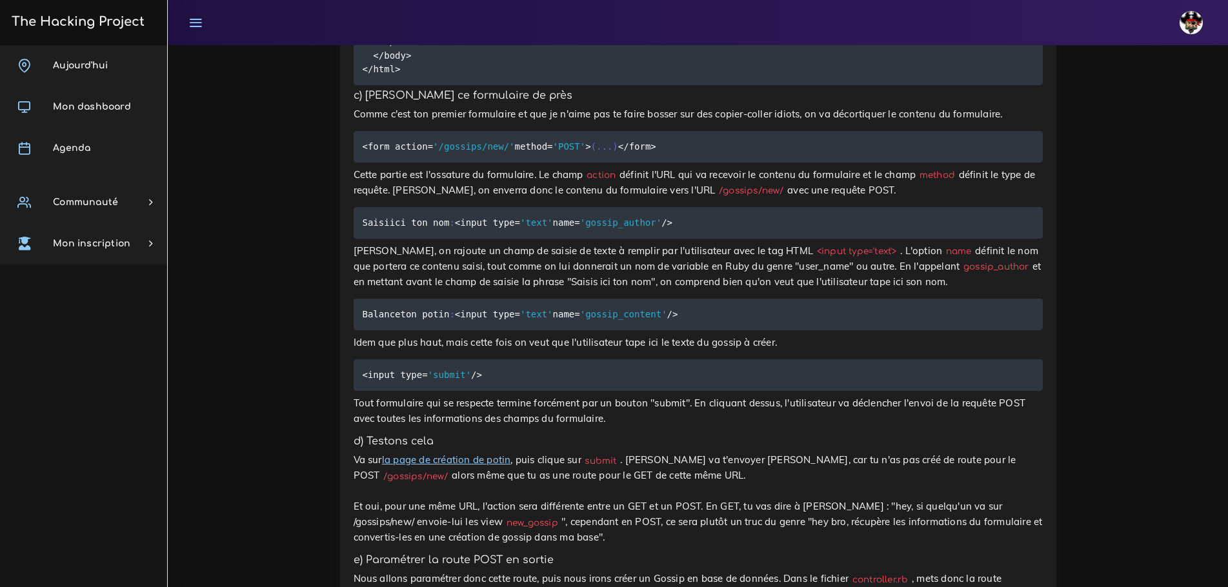
drag, startPoint x: 450, startPoint y: 391, endPoint x: 353, endPoint y: 348, distance: 106.0
copy code "post '/gossips/new/' do puts "Ce programme ne fait rien pour le moment, on va d…"
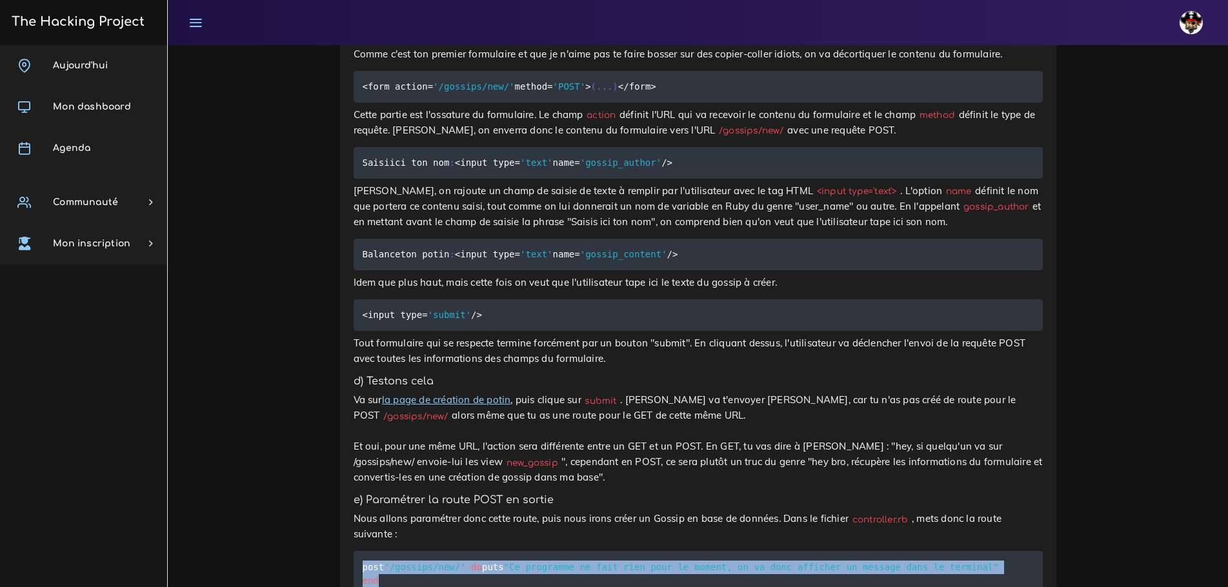
scroll to position [4580, 0]
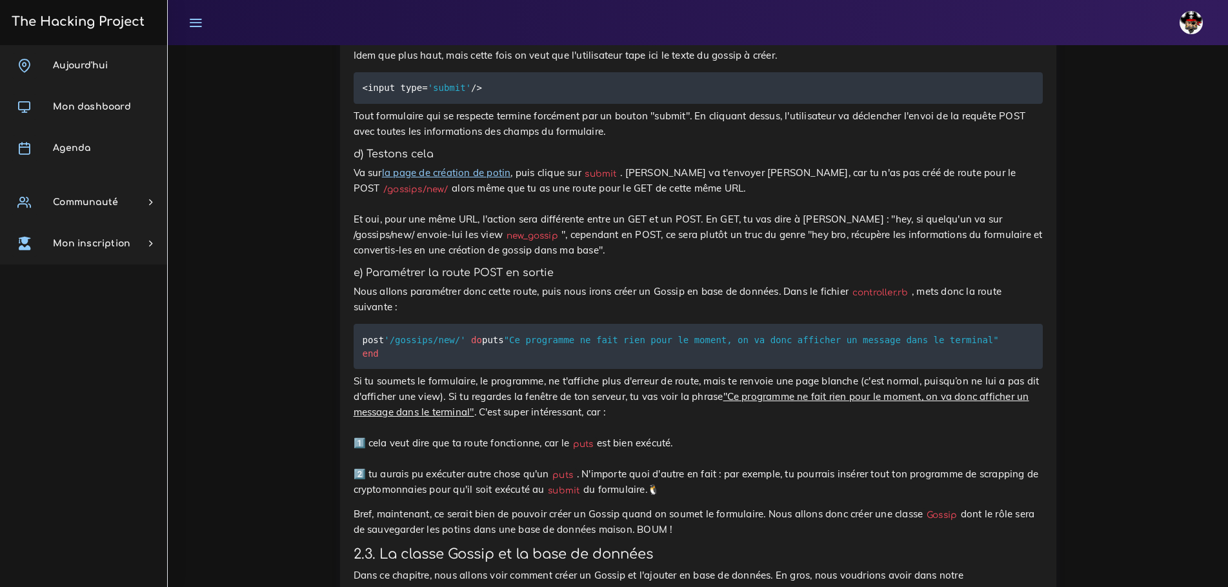
scroll to position [4838, 0]
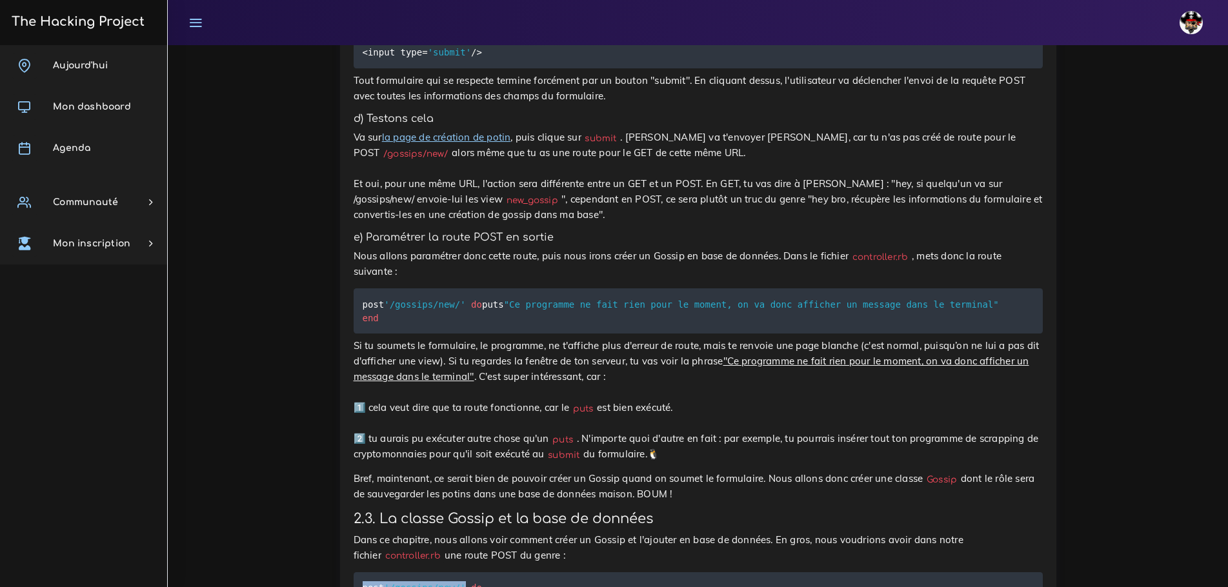
drag, startPoint x: 361, startPoint y: 301, endPoint x: 460, endPoint y: 303, distance: 99.3
click at [460, 572] on pre "post '/gossips/new/' do Gossip . new ( les_entrées_du_gossip ) . save end" at bounding box center [697, 594] width 689 height 45
drag, startPoint x: 406, startPoint y: 328, endPoint x: 343, endPoint y: 284, distance: 76.6
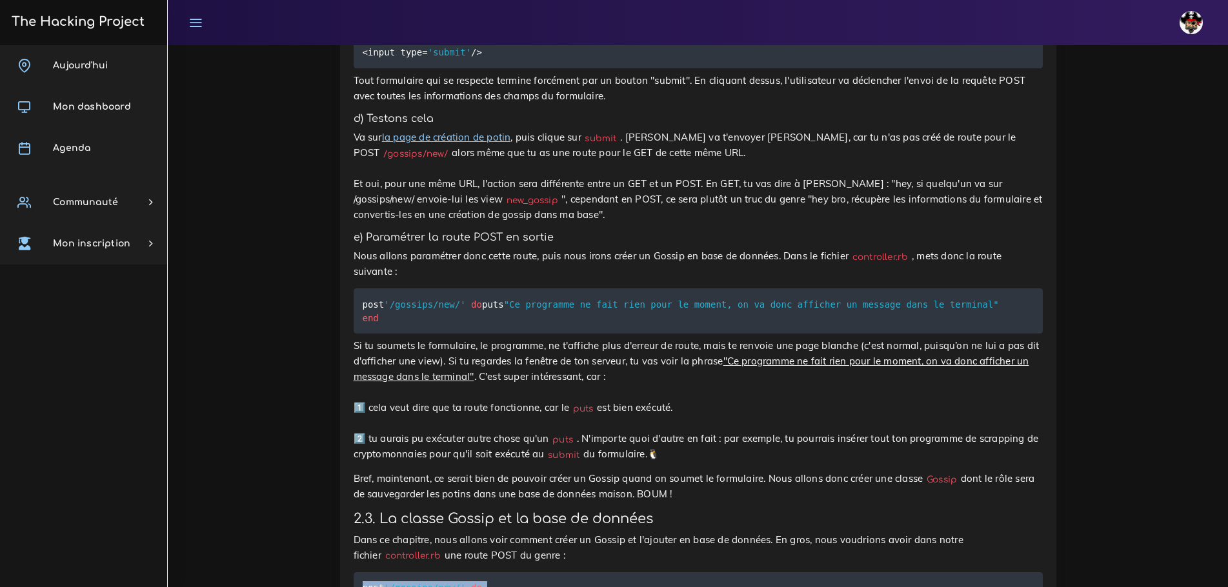
copy code "post '/gossips/new/' do Gossip . new ( les_entrées_du_gossip ) . save end"
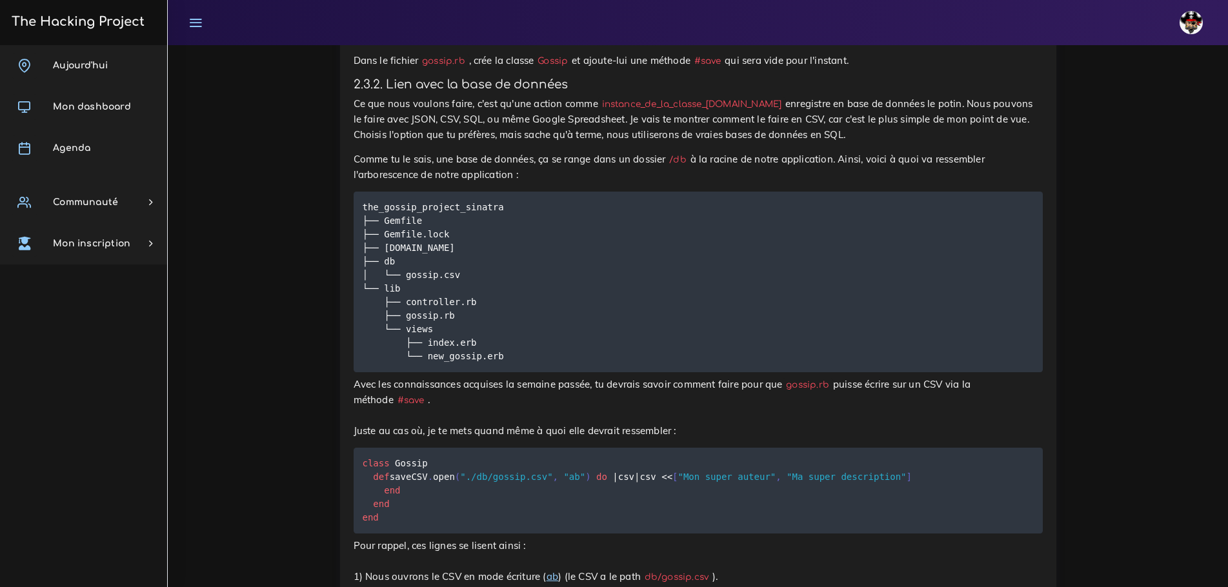
scroll to position [5547, 0]
drag, startPoint x: 431, startPoint y: 271, endPoint x: 521, endPoint y: 276, distance: 90.5
click at [521, 536] on p "Pour rappel, ces lignes se lisent ainsi : 1) Nous ouvrons le CSV en mode écritu…" at bounding box center [697, 582] width 689 height 93
click at [1041, 439] on div "Une application en [PERSON_NAME] Nous allons faire une application sympatique e…" at bounding box center [697, 0] width 689 height 9458
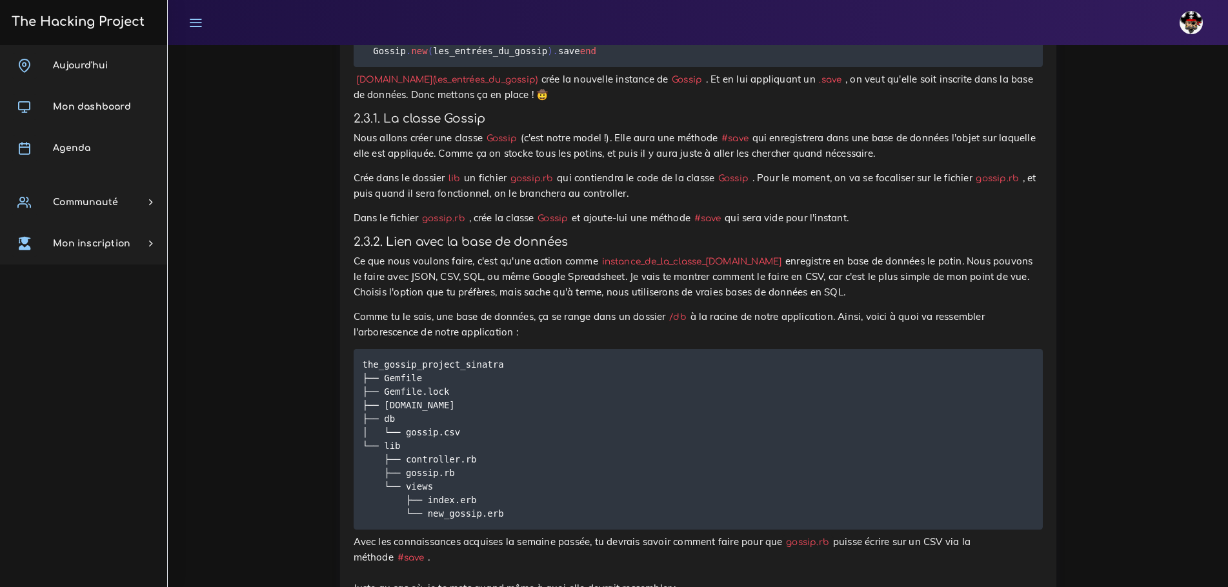
scroll to position [5418, 0]
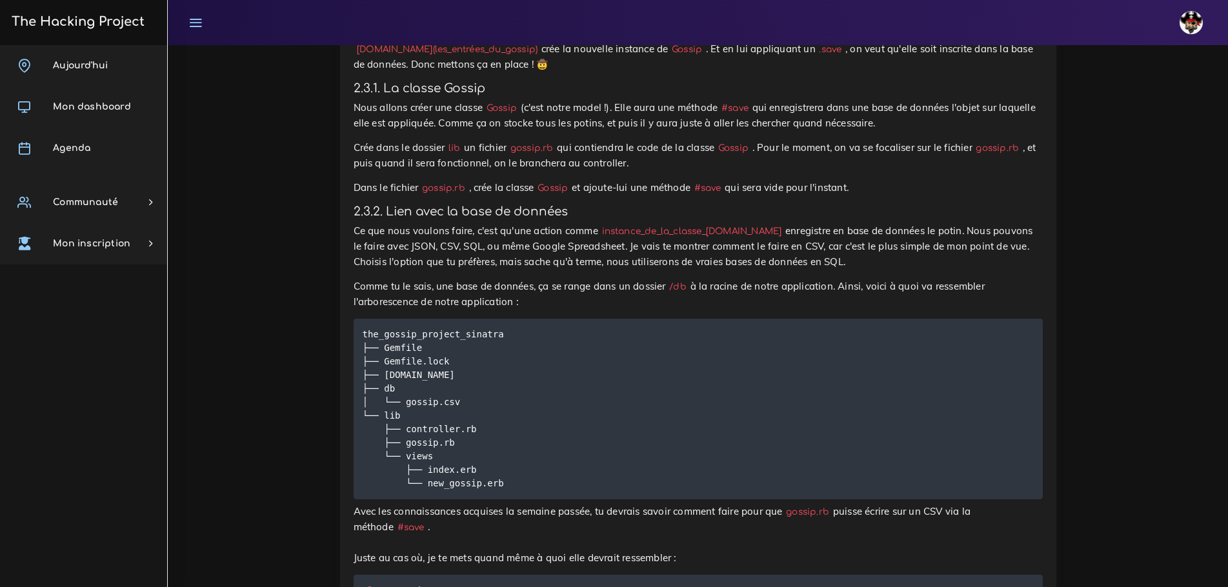
drag, startPoint x: 378, startPoint y: 291, endPoint x: 655, endPoint y: 311, distance: 278.1
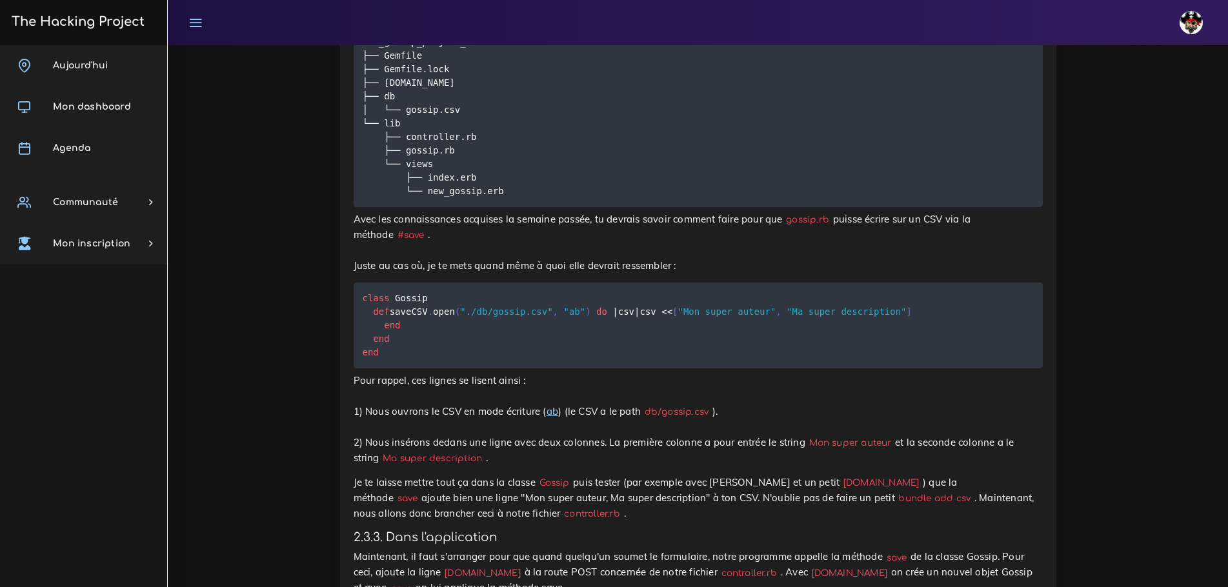
scroll to position [5932, 0]
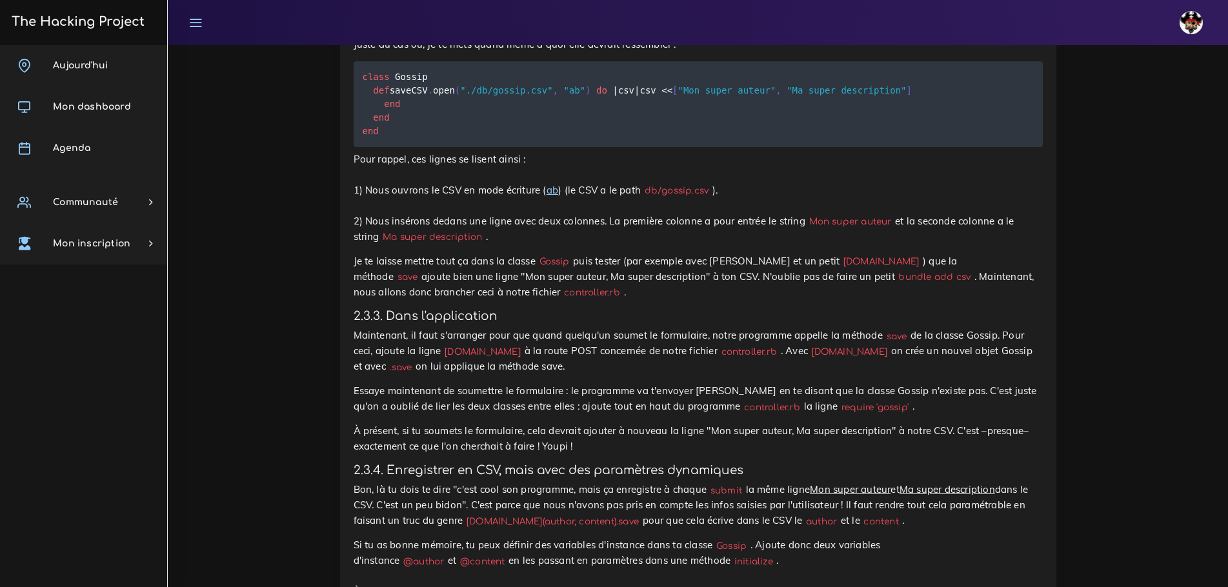
copy code "CSV . open ( "./db/gossip.csv" , "ab" ) do | csv | csv << [ "Mon super auteur" …"
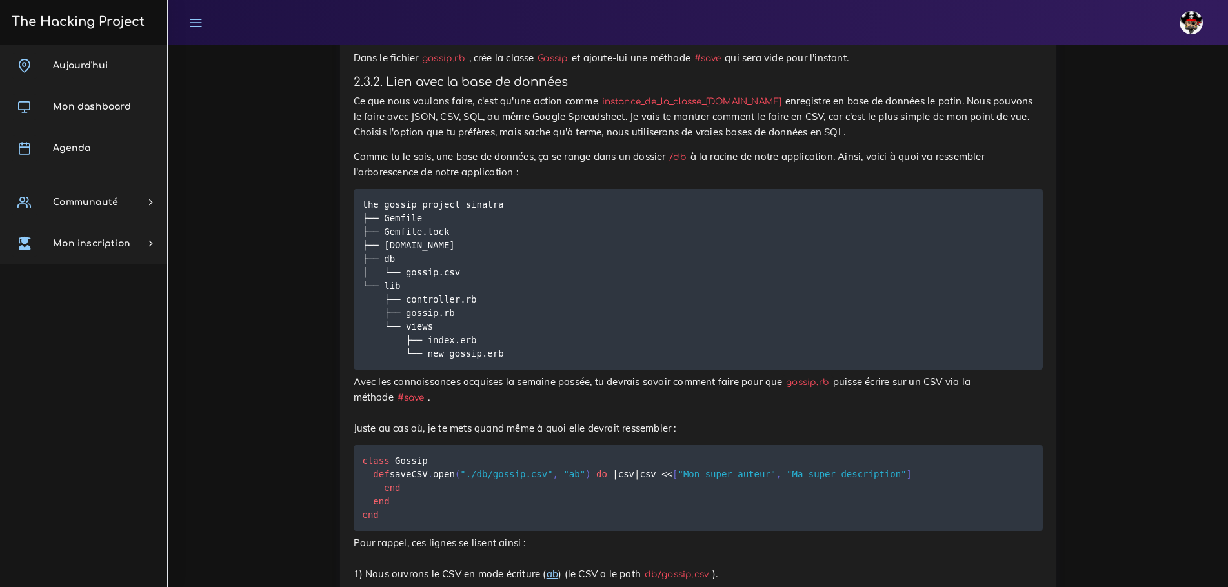
scroll to position [5545, 0]
click at [888, 539] on p "Pour rappel, ces lignes se lisent ainsi : 1) Nous ouvrons le CSV en mode écritu…" at bounding box center [697, 585] width 689 height 93
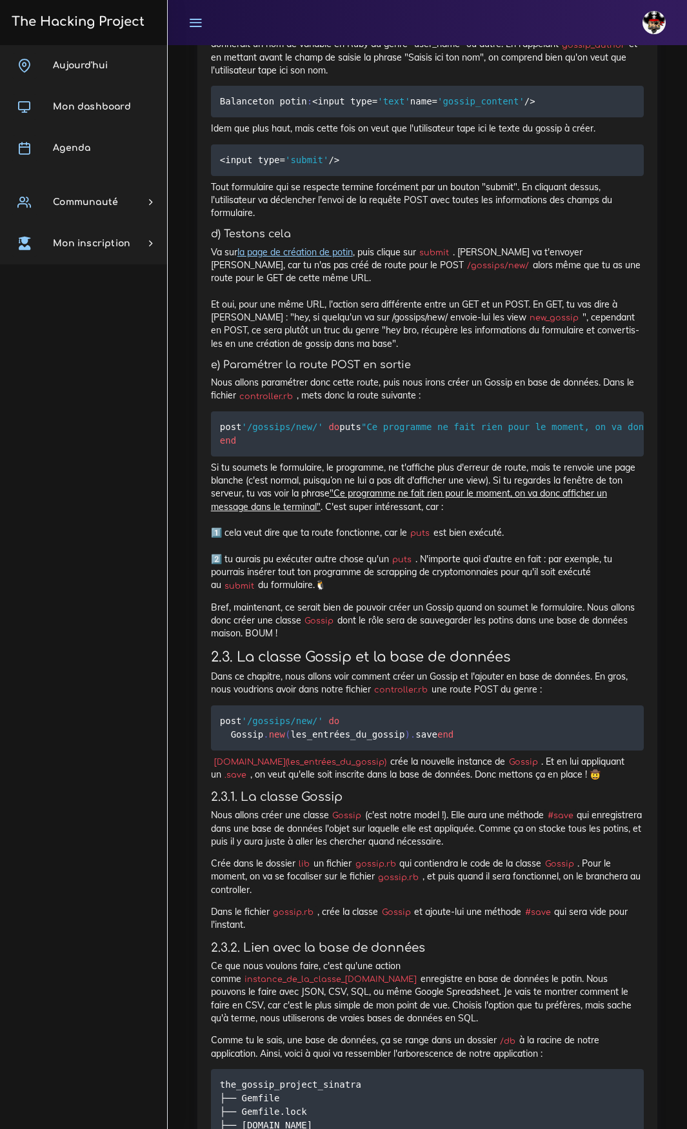
scroll to position [5093, 0]
drag, startPoint x: 261, startPoint y: 964, endPoint x: 357, endPoint y: 962, distance: 95.5
click at [357, 586] on code "[DOMAIN_NAME](les_entrées_du_gossip)" at bounding box center [300, 760] width 179 height 13
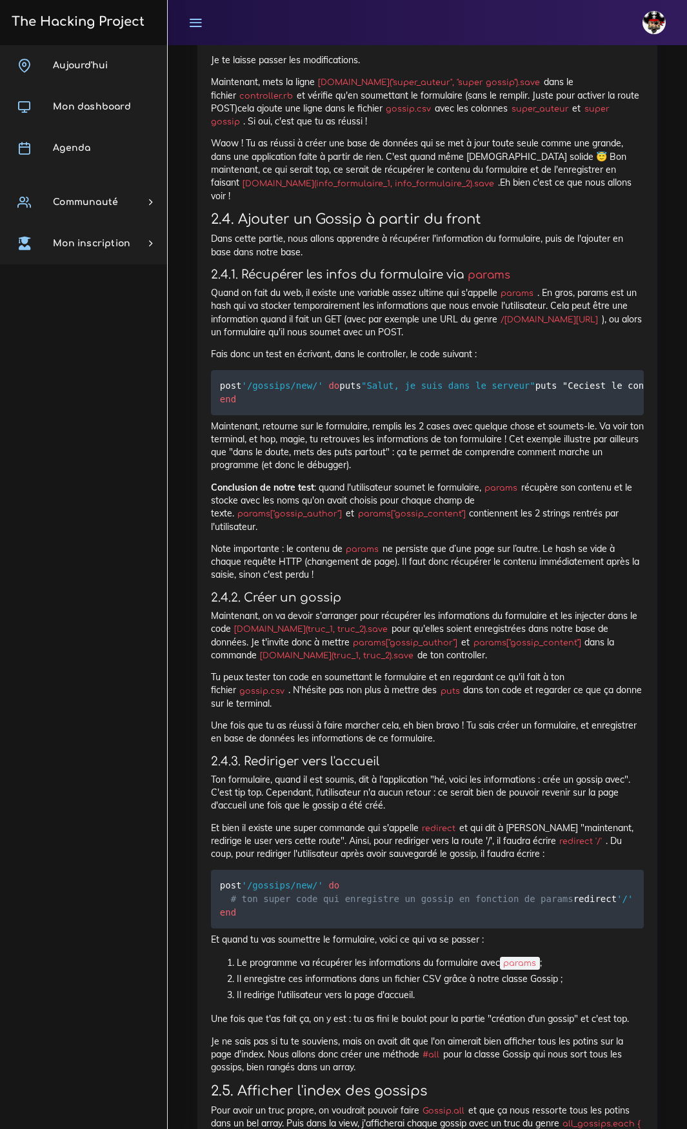
scroll to position [6980, 0]
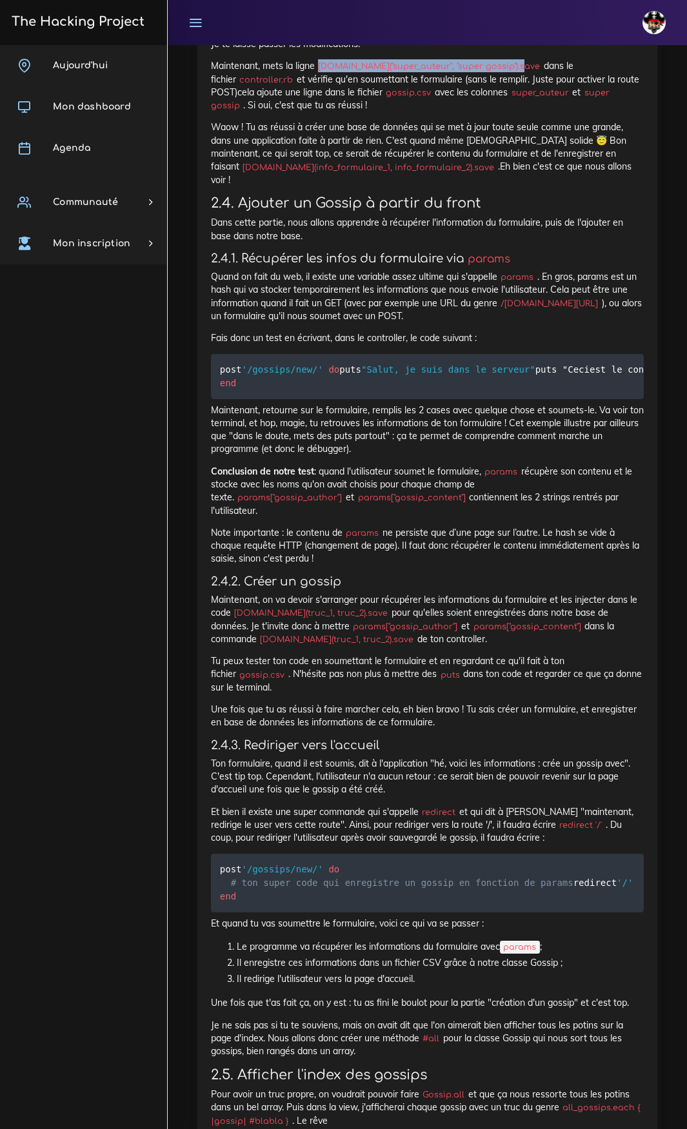
drag, startPoint x: 322, startPoint y: 283, endPoint x: 514, endPoint y: 286, distance: 192.3
click at [514, 73] on code "[DOMAIN_NAME]("super_auteur", "super gossip").save" at bounding box center [429, 66] width 229 height 13
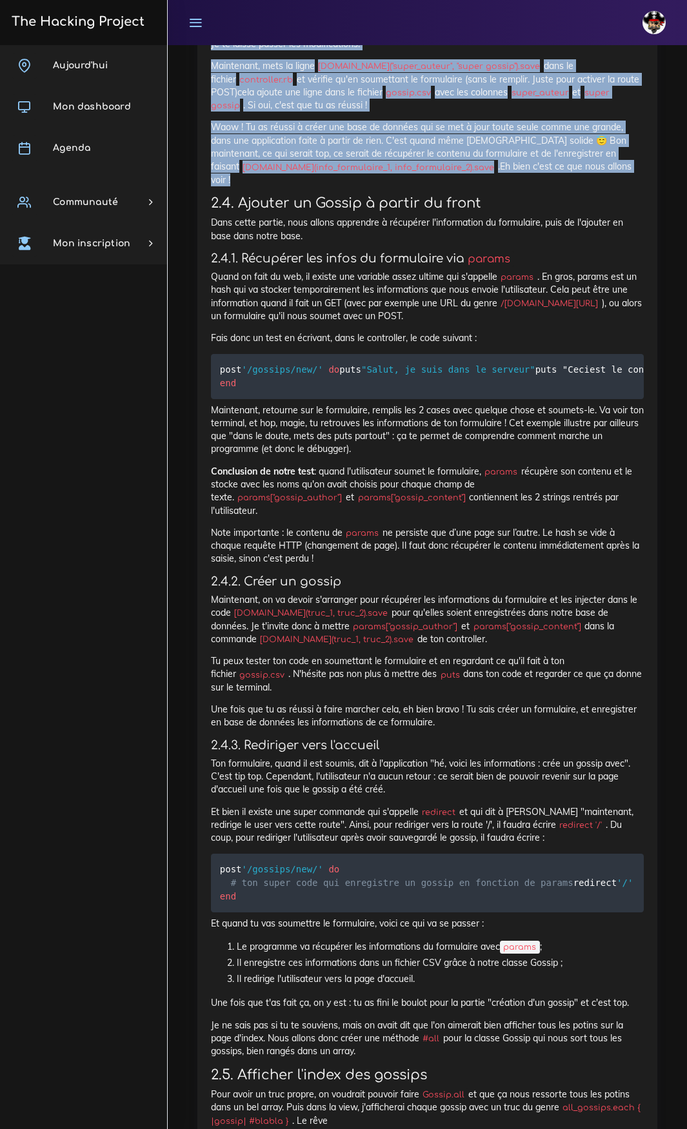
drag, startPoint x: 617, startPoint y: 388, endPoint x: 208, endPoint y: 66, distance: 520.6
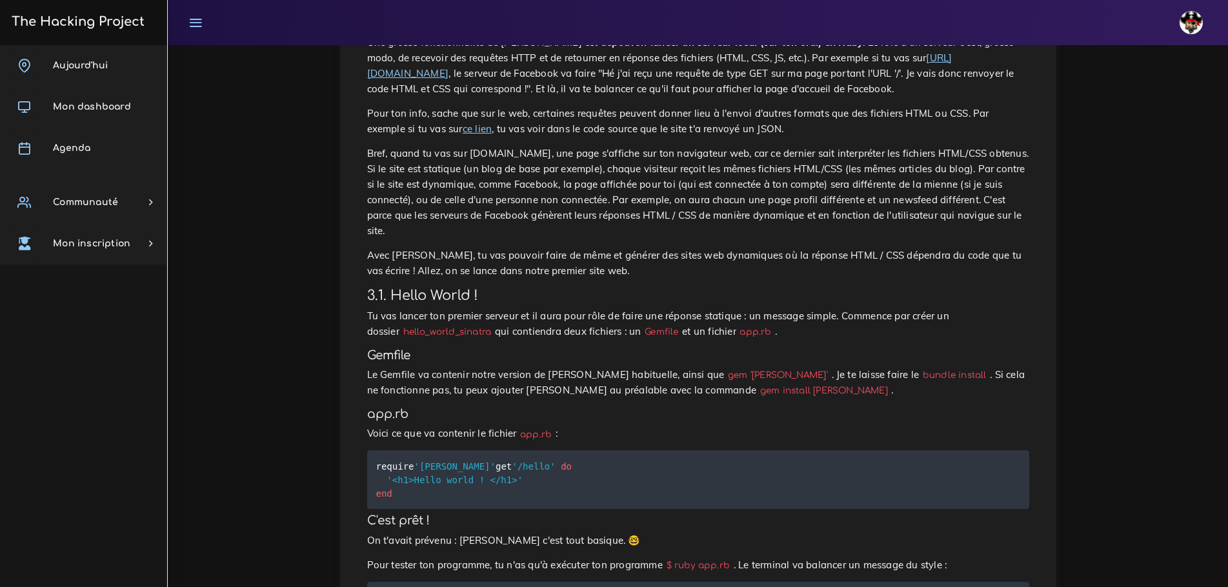
scroll to position [516, 0]
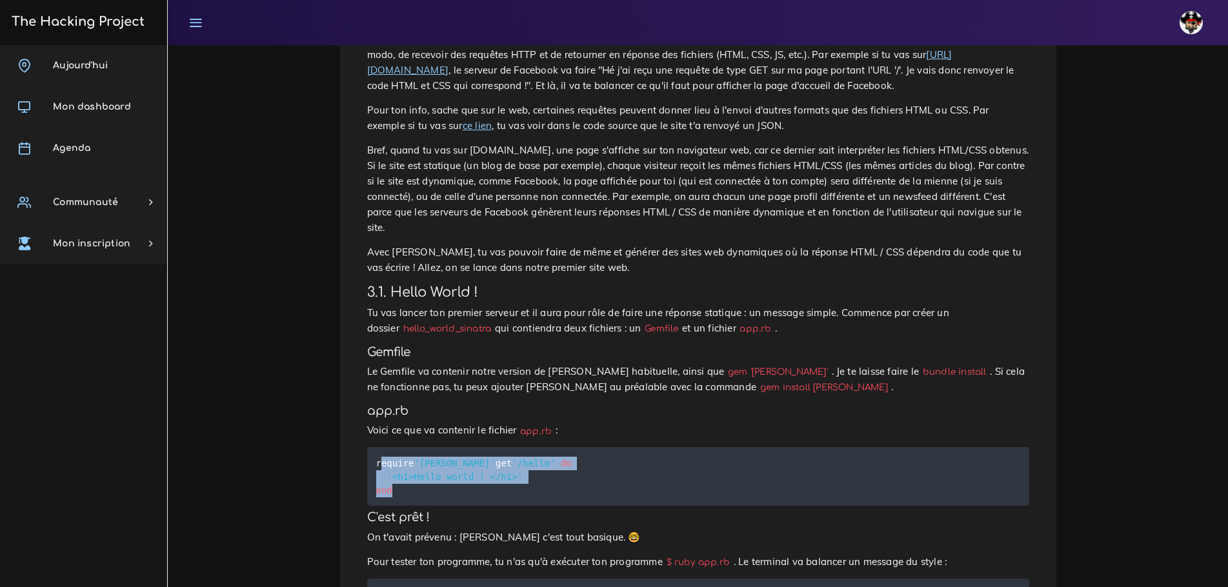
drag, startPoint x: 399, startPoint y: 424, endPoint x: 379, endPoint y: 361, distance: 65.7
click at [379, 447] on pre "require 'sinatra' get '/hello' do '<h1>Hello world ! </h1>' end" at bounding box center [698, 476] width 662 height 59
copy code "require 'sinatra' get '/hello' do '<h1>Hello world ! </h1>' end"
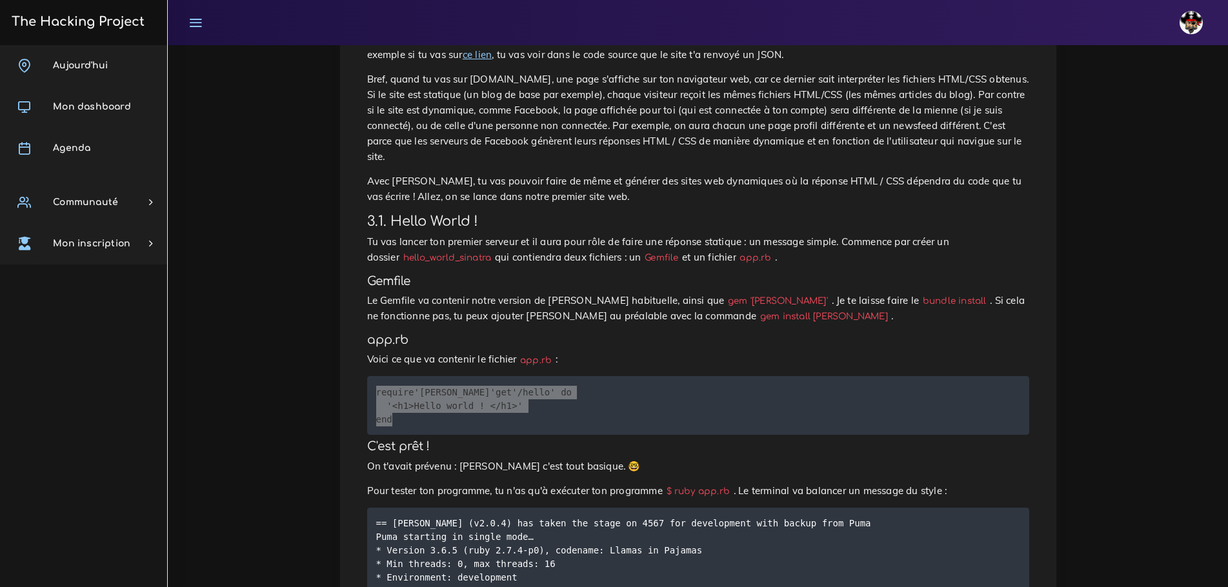
scroll to position [581, 0]
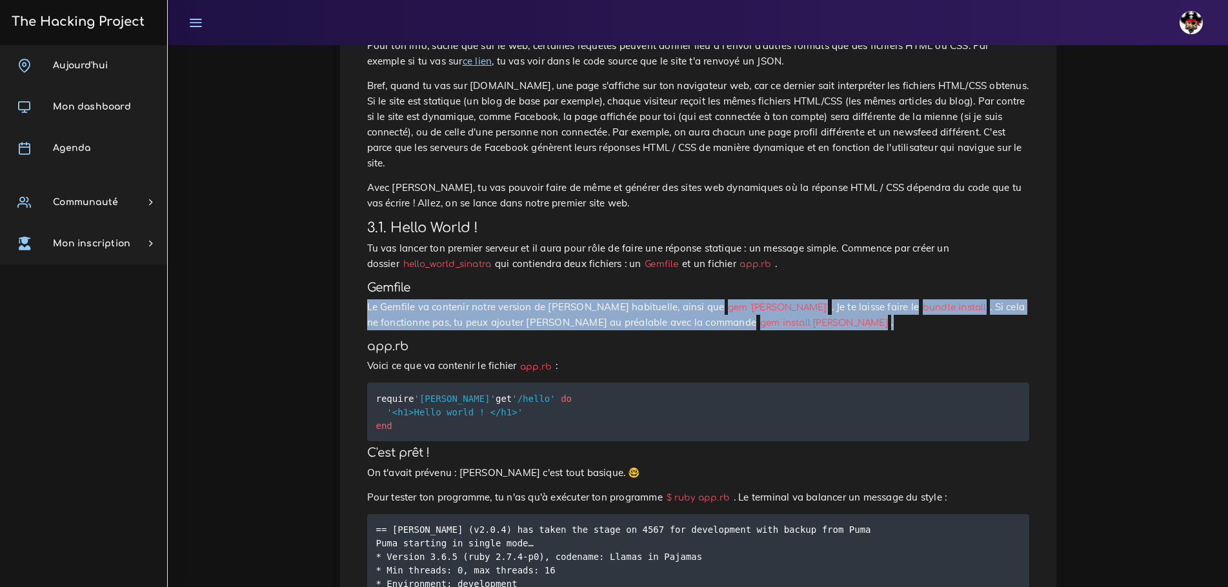
drag, startPoint x: 366, startPoint y: 219, endPoint x: 640, endPoint y: 232, distance: 274.5
click at [640, 232] on div "Sinatra Tu vas faire ton premier site en Ruby, en explorant Sinatra, un framewo…" at bounding box center [697, 506] width 689 height 1877
copy p "Le Gemfile va contenir notre version de Ruby habituelle, ainsi que gem 'sinatra…"
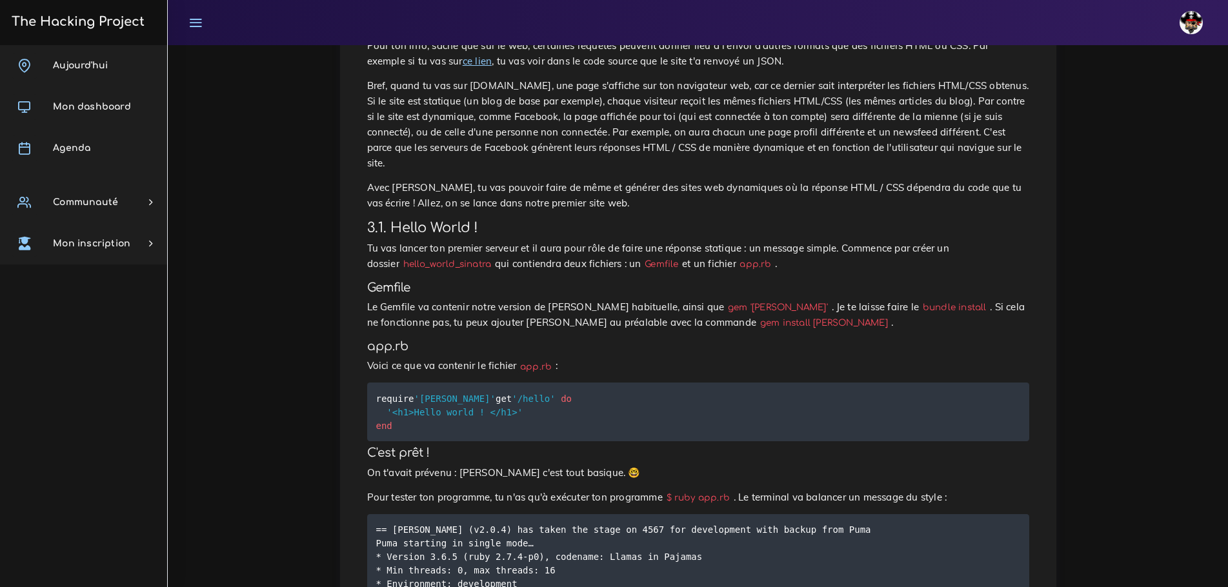
click at [691, 339] on h4 "app.rb" at bounding box center [698, 346] width 662 height 14
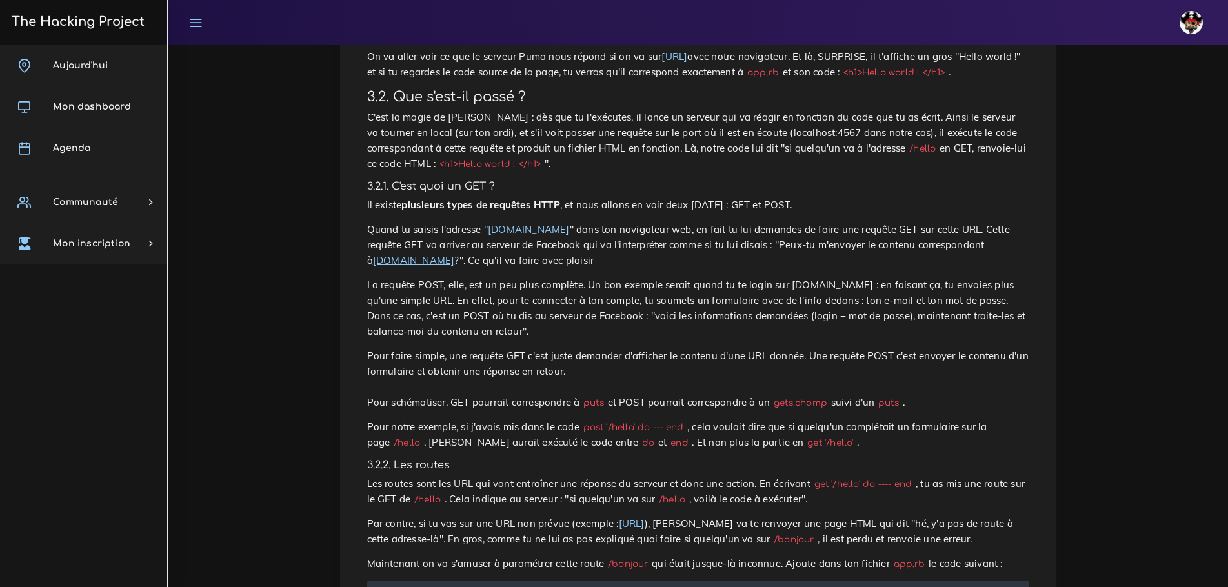
scroll to position [1226, 0]
drag, startPoint x: 626, startPoint y: 263, endPoint x: 655, endPoint y: 264, distance: 29.1
click at [655, 420] on code "post '/hello' do --- end" at bounding box center [633, 427] width 108 height 14
copy code "--- end"
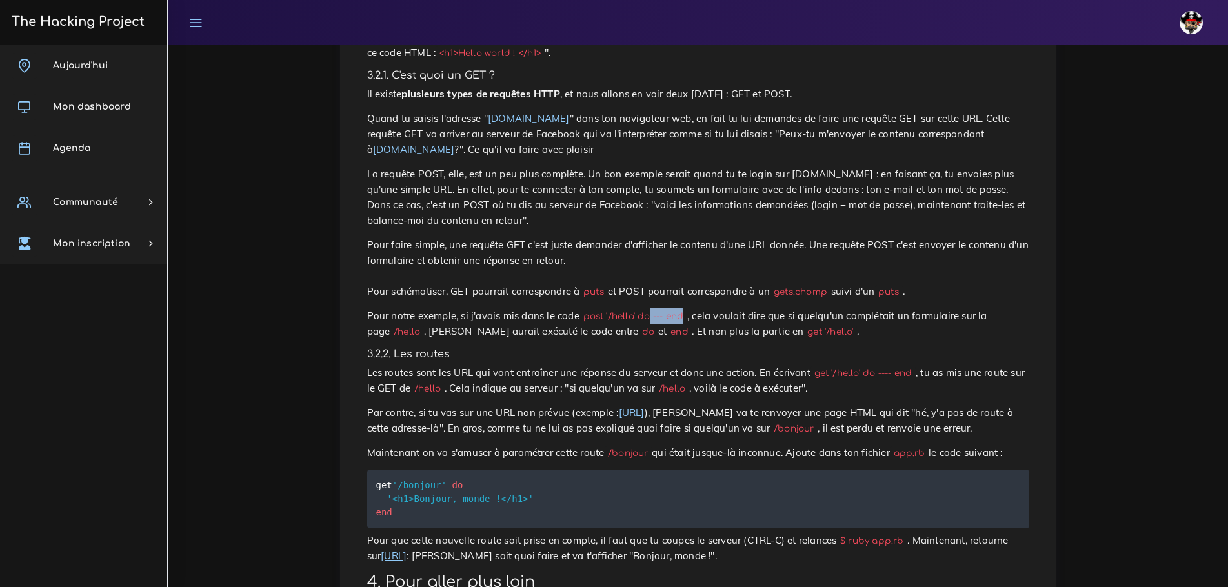
scroll to position [1337, 0]
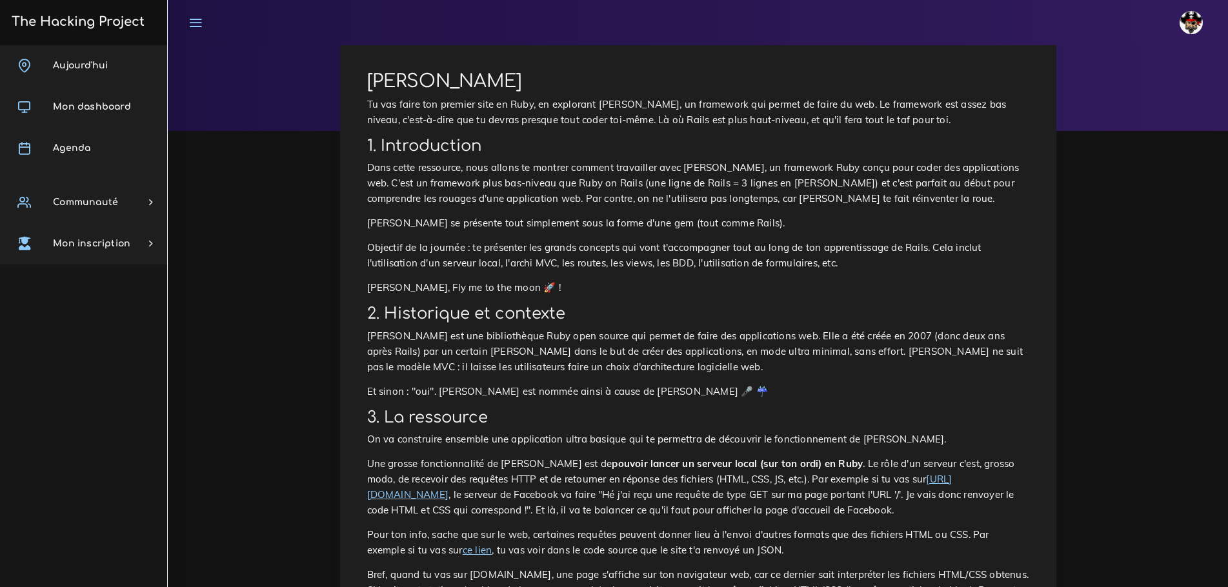
scroll to position [0, 0]
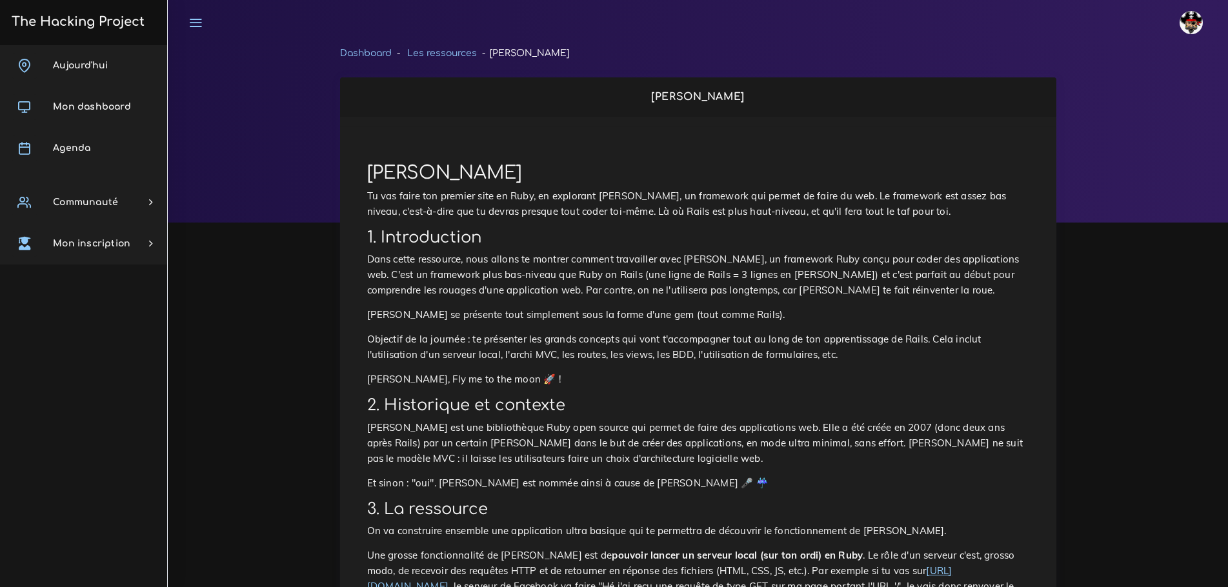
click at [948, 63] on ol "Dashboard Les ressources Sinatra" at bounding box center [698, 56] width 716 height 23
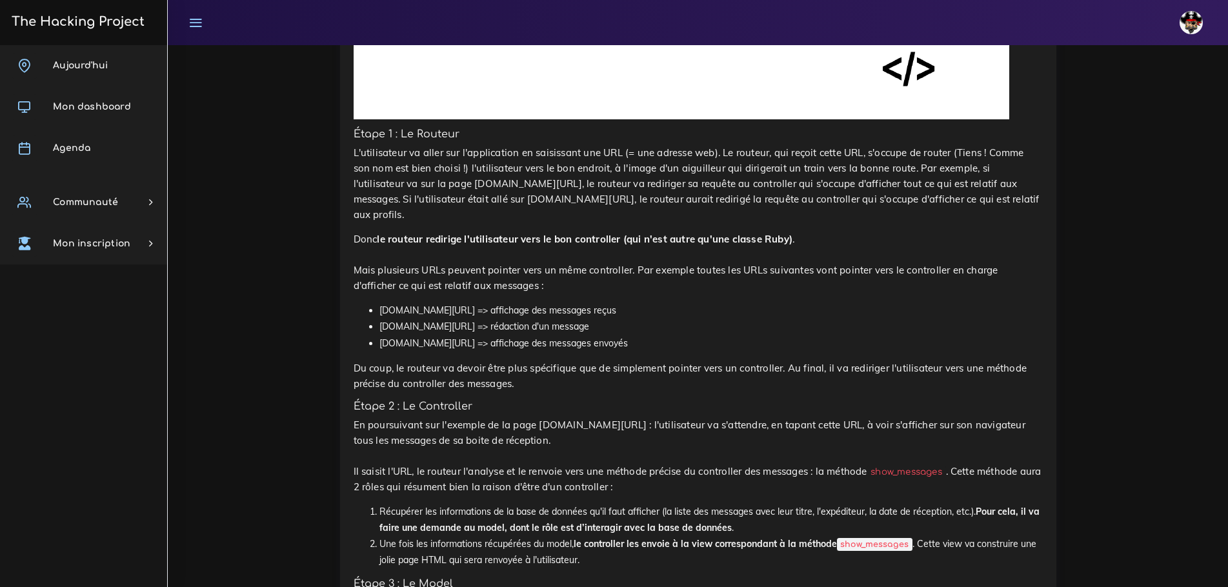
scroll to position [7066, 0]
